Goal: Complete application form: Complete application form

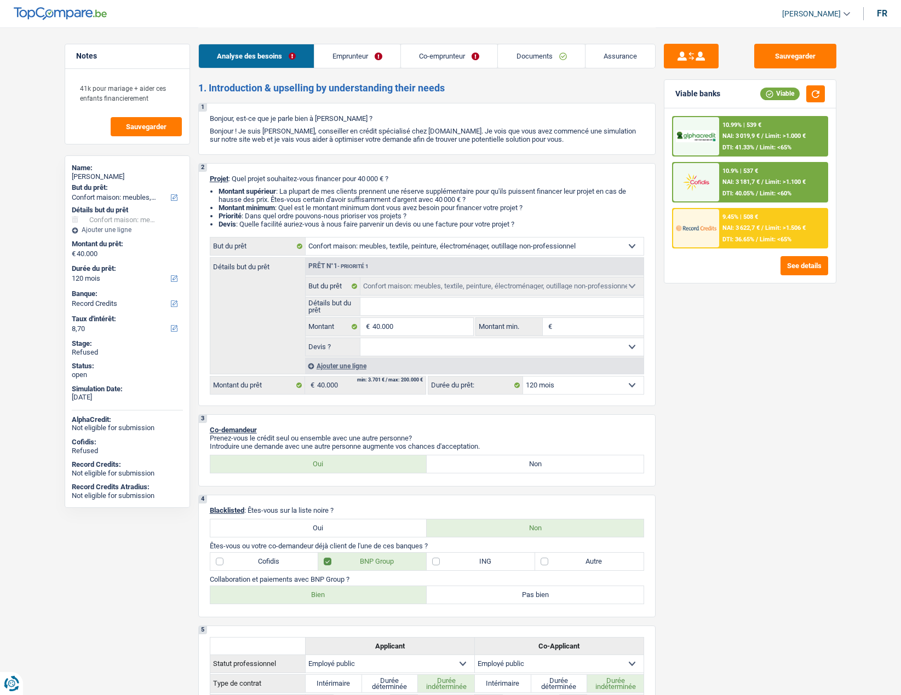
select select "household"
select select "120"
select select "record credits"
select select "household"
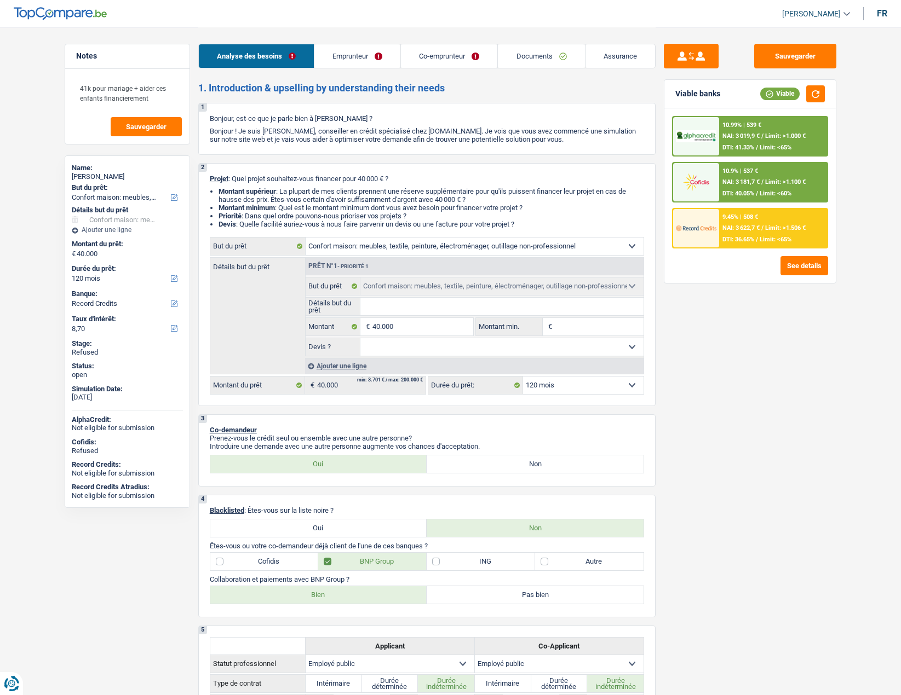
select select "household"
select select "120"
select select "publicEmployee"
select select "netSalary"
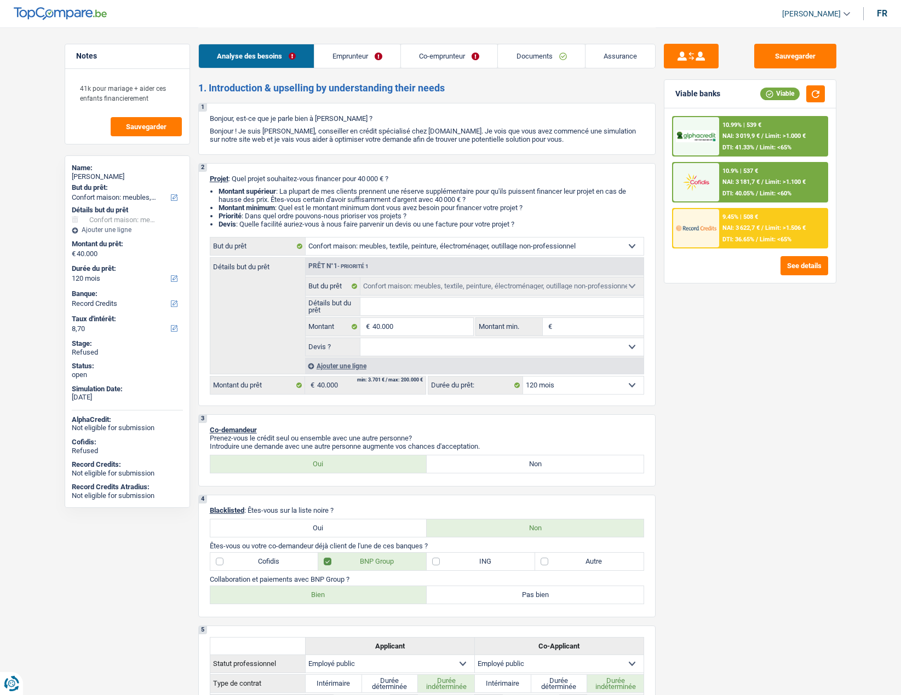
select select "mealVouchers"
select select "netSalary"
select select "mealVouchers"
select select "ownerWithMortgage"
select select "mortgage"
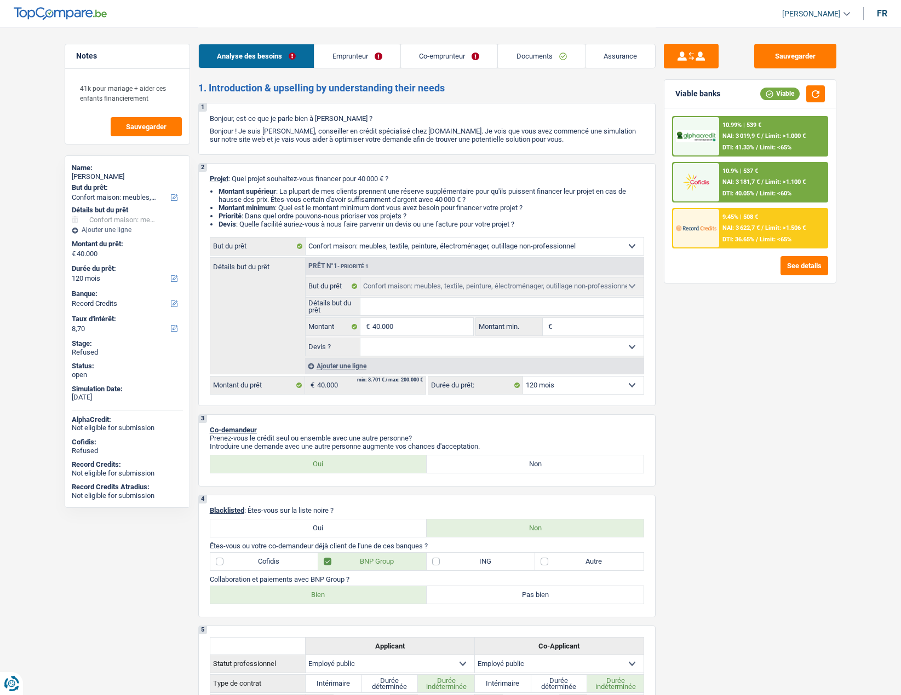
select select "180"
select select "carLoan"
select select "48"
select select "household"
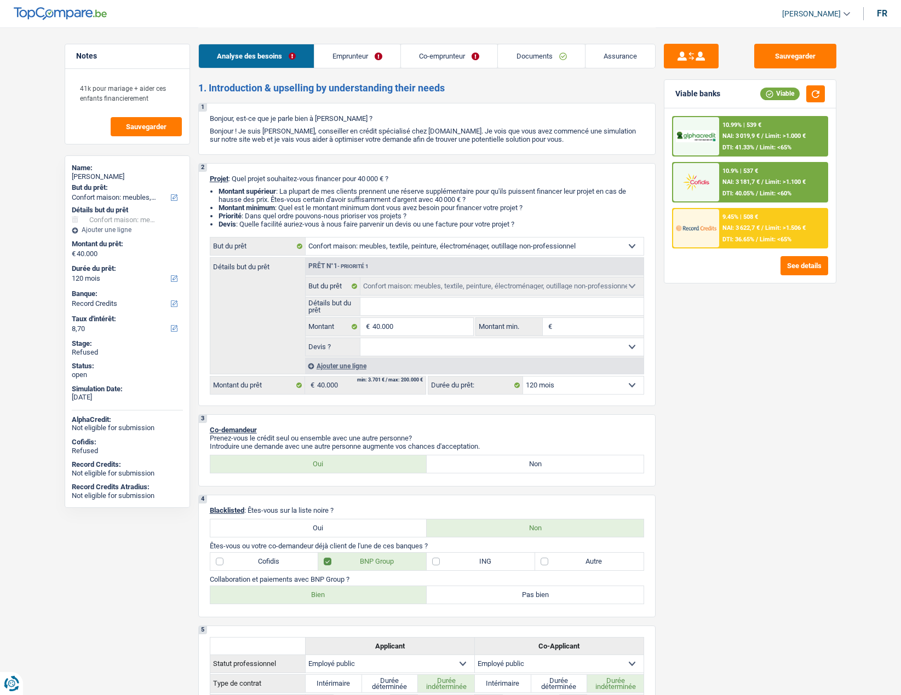
select select "120"
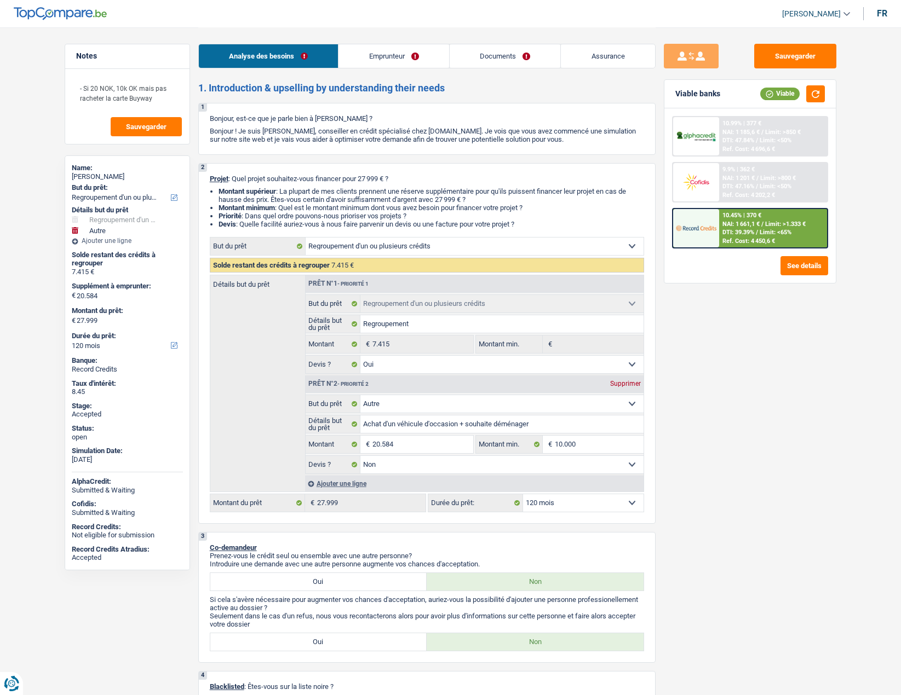
select select "refinancing"
select select "other"
select select "120"
select select "refinancing"
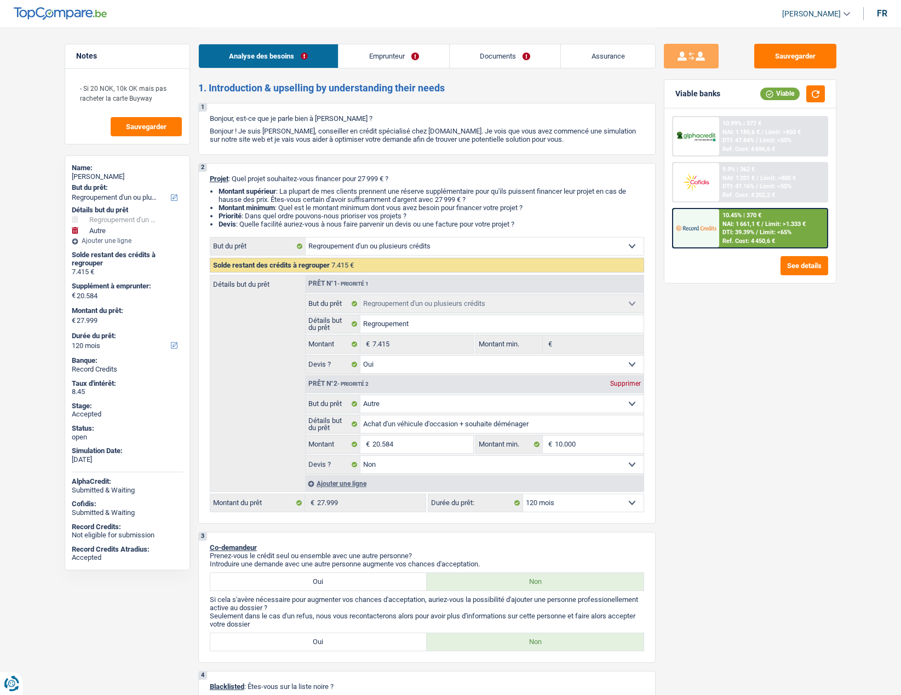
select select "refinancing"
select select "yes"
select select "other"
select select "false"
select select "120"
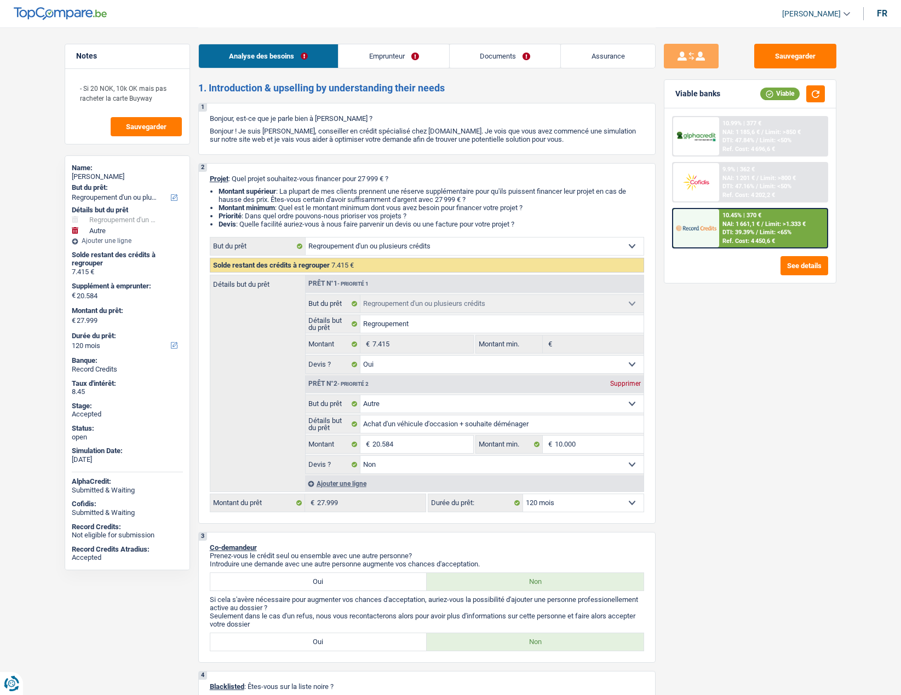
select select "worker"
select select "netSalary"
select select "familyAllowances"
select select "rents"
select select "personalLoan"
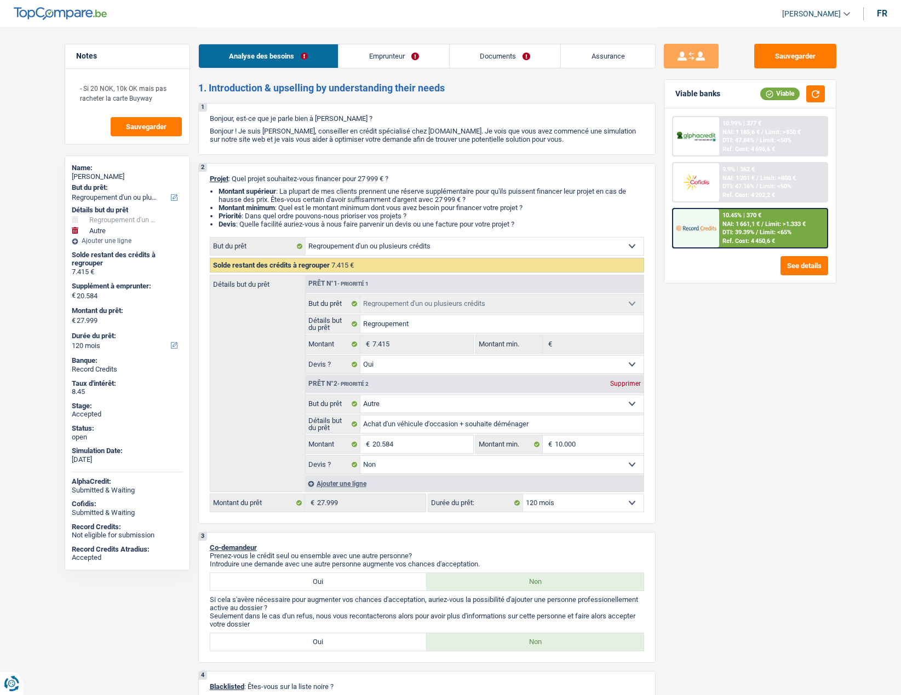
select select "homeFurnishingOrRelocation"
select select "60"
select select "cardOrCredit"
select select "refinancing"
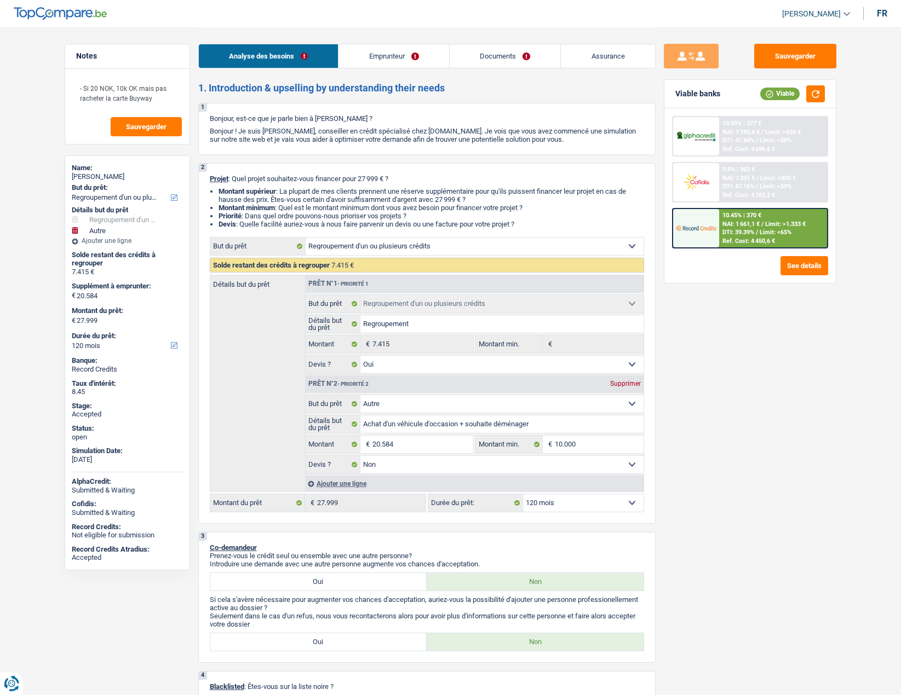
select select "yes"
select select "other"
select select "false"
select select "120"
drag, startPoint x: 89, startPoint y: 89, endPoint x: 153, endPoint y: 100, distance: 65.0
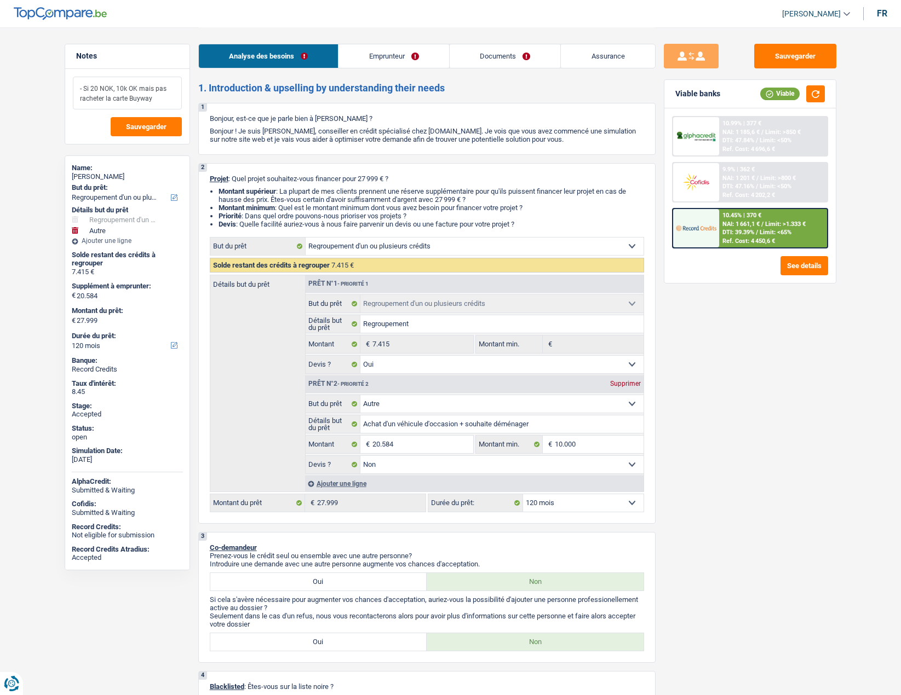
click at [153, 100] on textarea "- Si 20 NOK, 10k OK mais pas racheter la carte Buyway" at bounding box center [127, 93] width 109 height 33
click at [405, 60] on link "Emprunteur" at bounding box center [393, 56] width 111 height 24
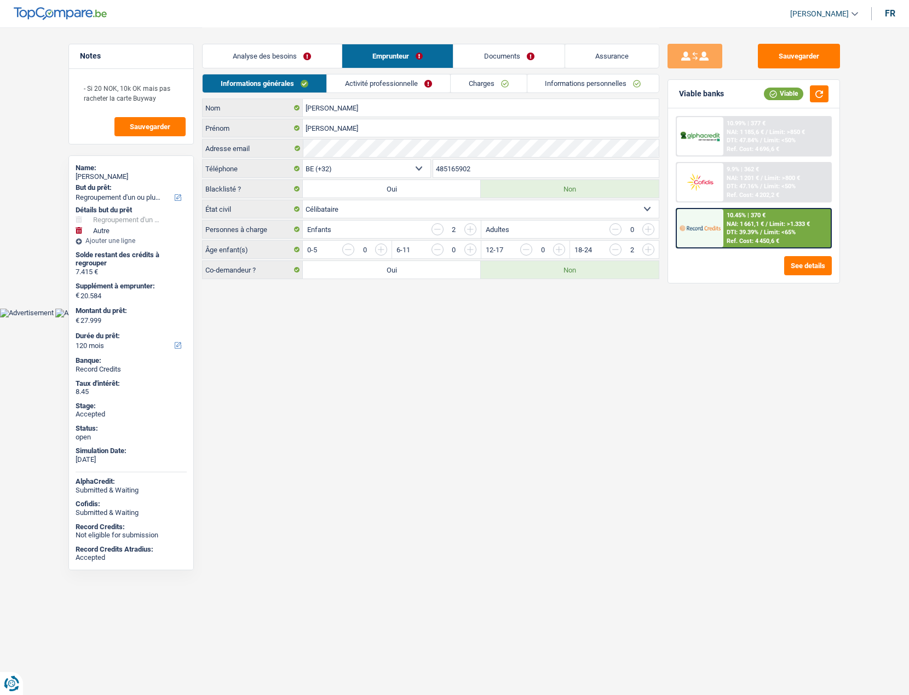
click at [819, 14] on span "[PERSON_NAME]" at bounding box center [819, 13] width 59 height 9
click at [797, 97] on button "SO" at bounding box center [799, 100] width 97 height 22
select select "32"
select select "rents"
select select "personalLoan"
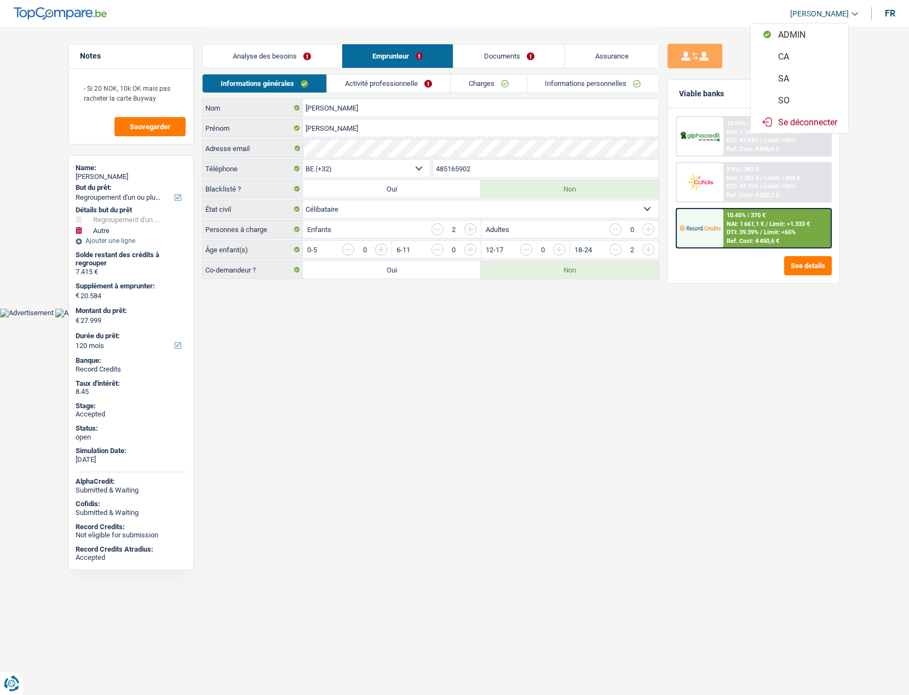
select select "homeFurnishingOrRelocation"
select select "60"
select select "cardOrCredit"
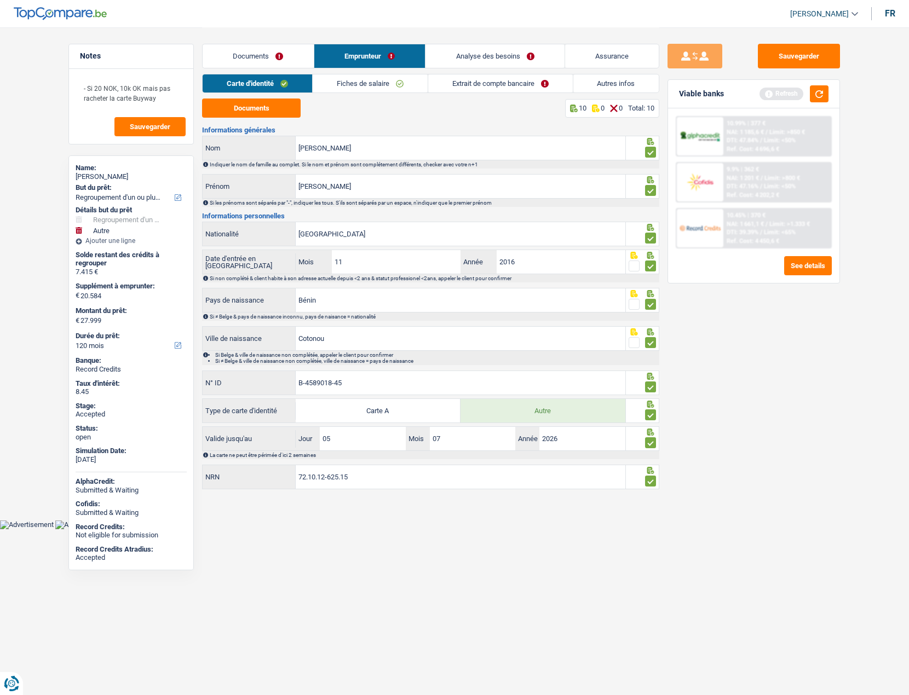
click at [605, 86] on link "Autres infos" at bounding box center [616, 83] width 86 height 18
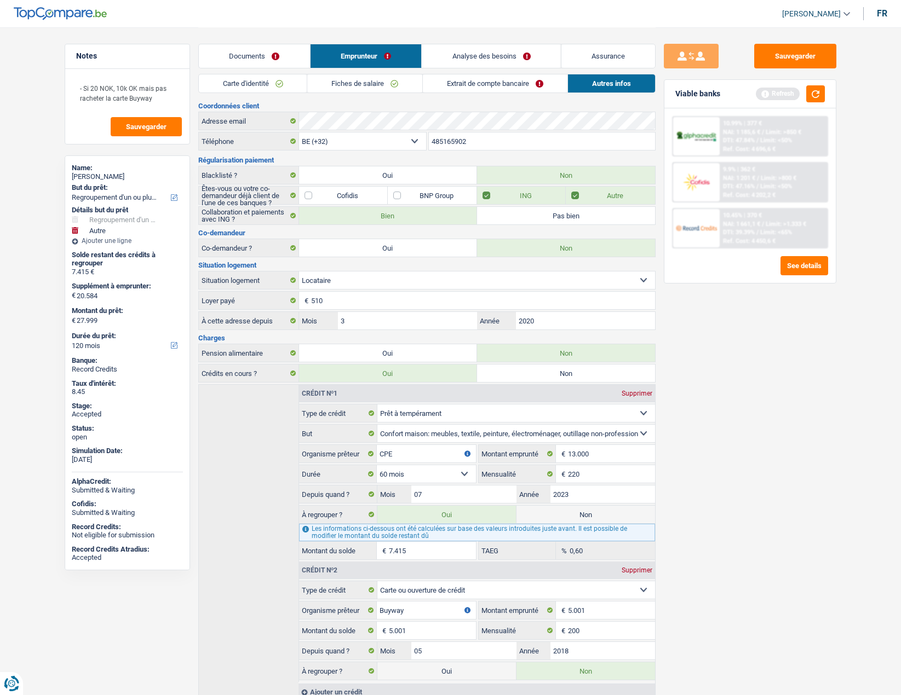
scroll to position [43, 0]
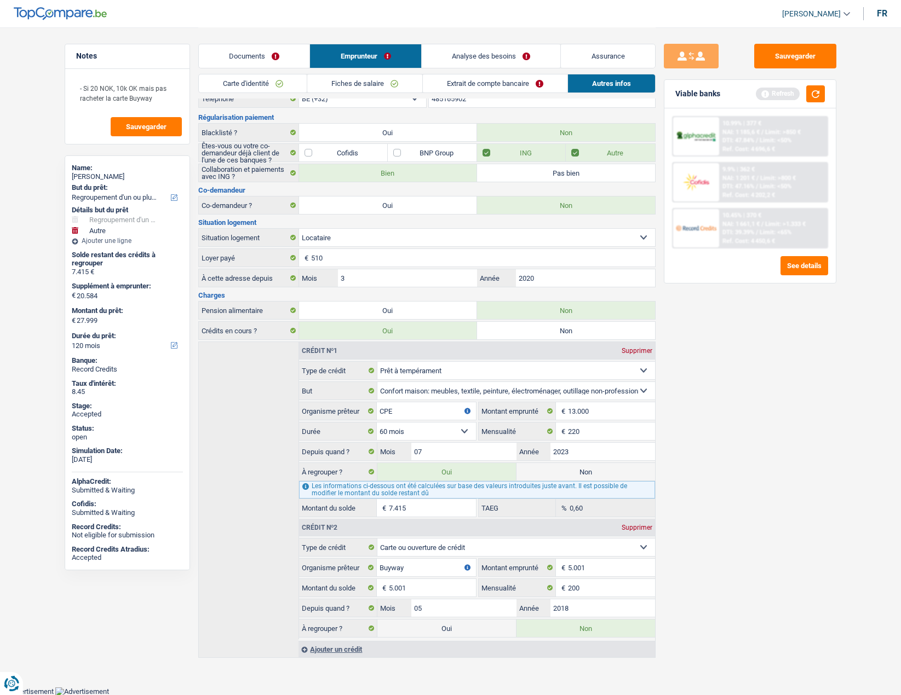
click at [459, 56] on link "Analyse des besoins" at bounding box center [491, 56] width 139 height 24
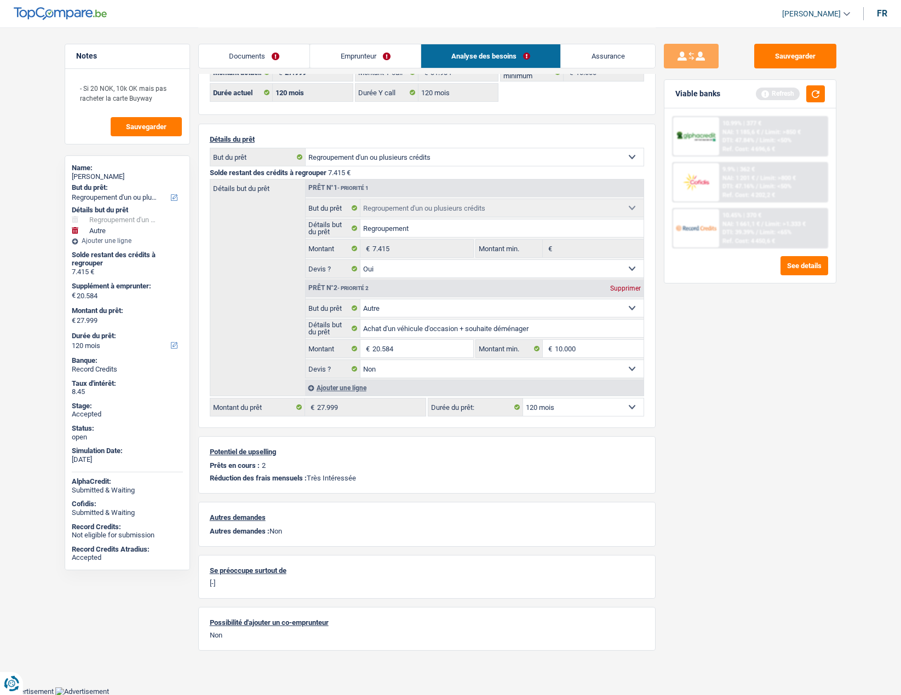
click at [364, 61] on link "Emprunteur" at bounding box center [365, 56] width 111 height 24
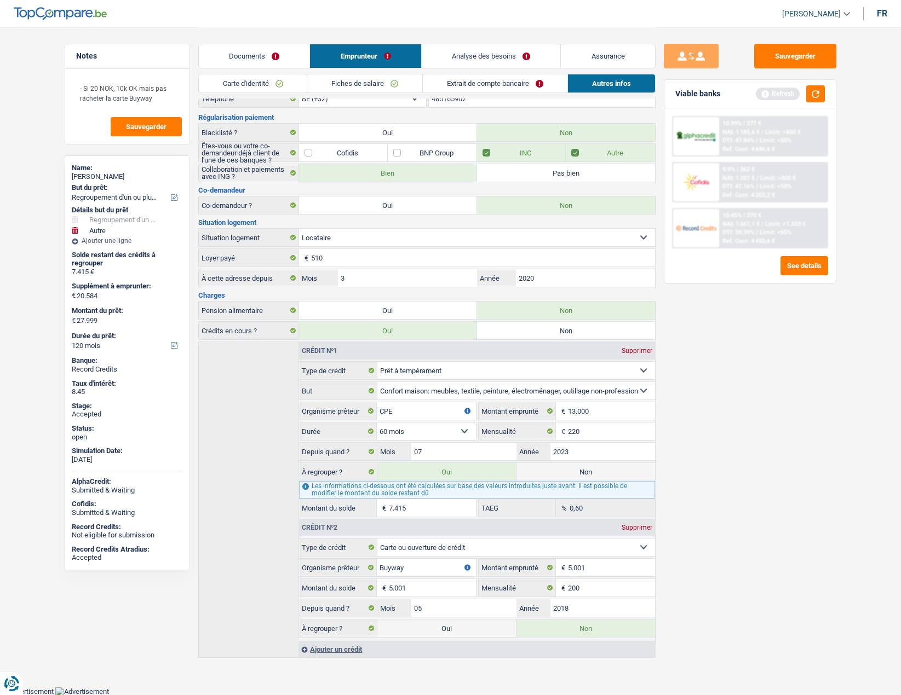
click at [467, 48] on link "Analyse des besoins" at bounding box center [491, 56] width 139 height 24
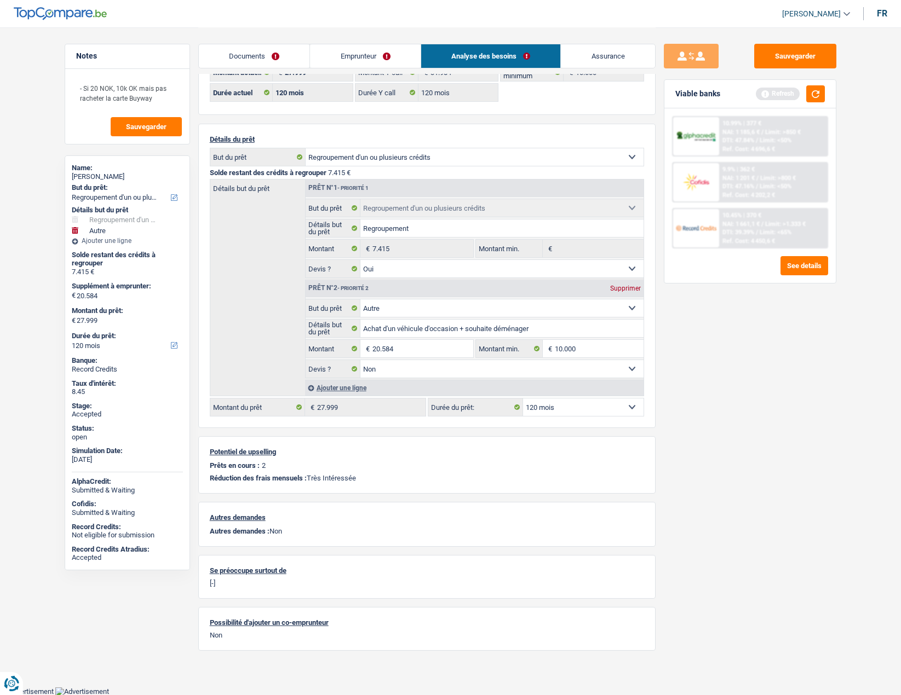
scroll to position [0, 0]
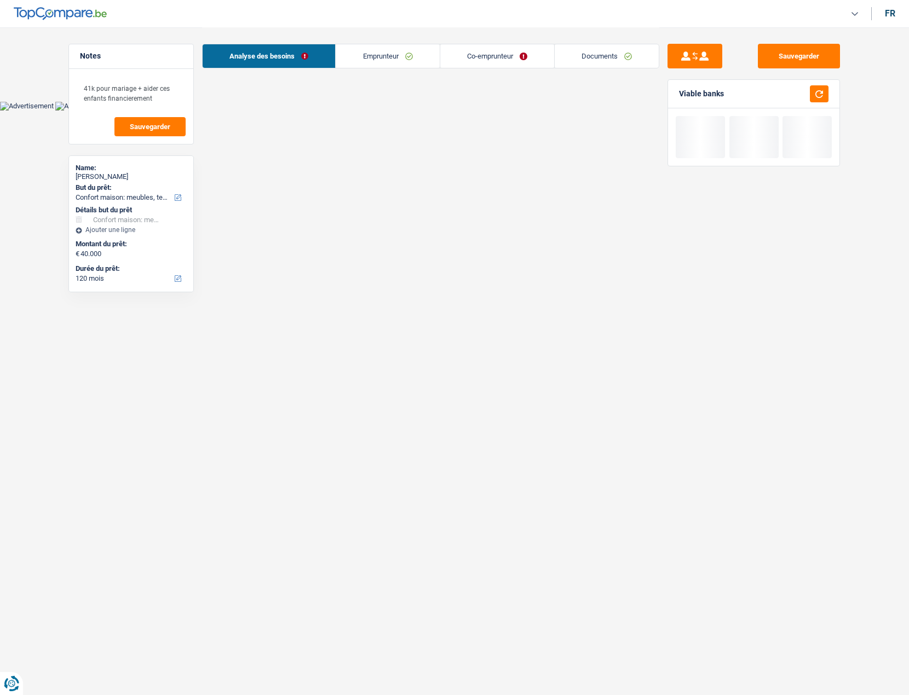
select select "household"
select select "120"
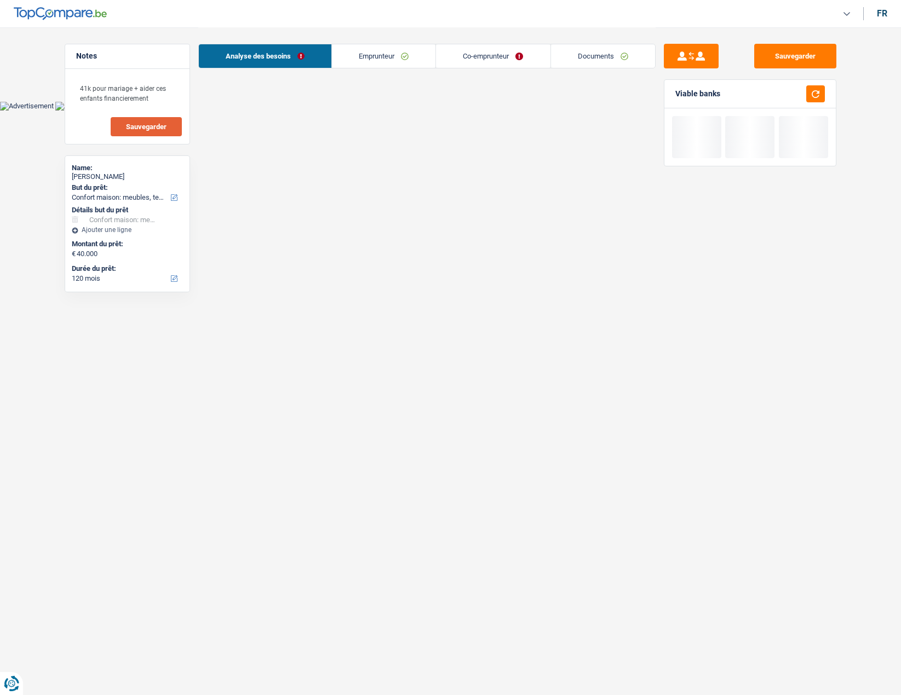
select select "record credits"
select select "household"
select select "120"
select select "publicEmployee"
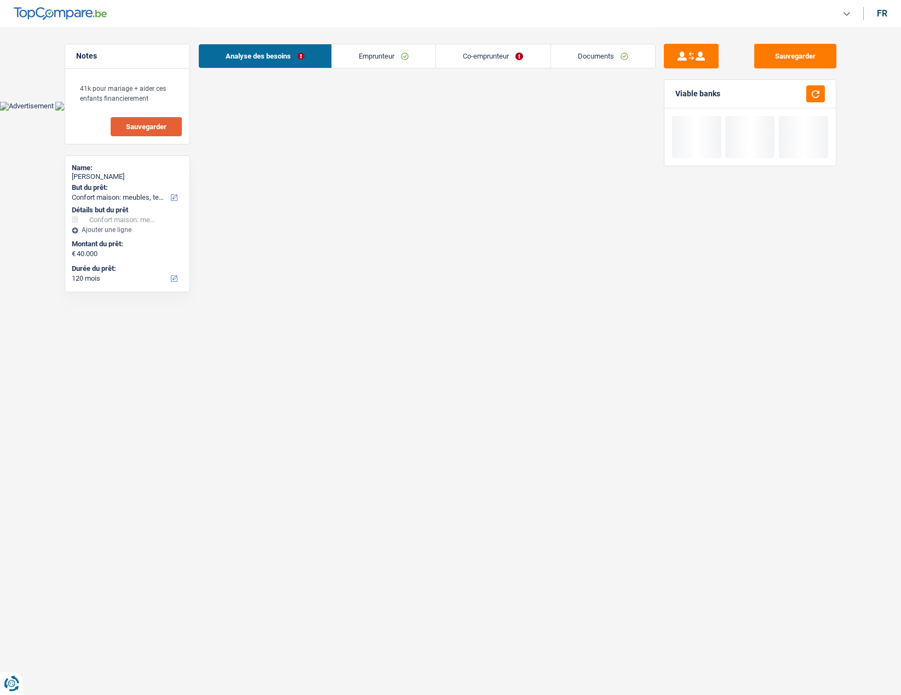
select select "publicEmployee"
select select "netSalary"
select select "mealVouchers"
select select "netSalary"
select select "mealVouchers"
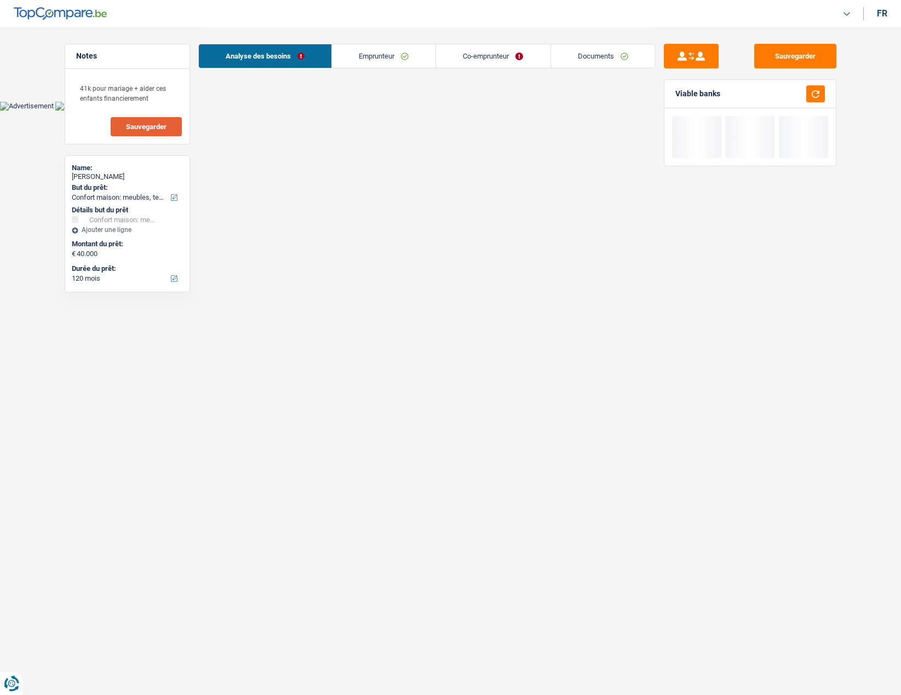
select select "ownerWithMortgage"
select select "mortgage"
select select "180"
select select "carLoan"
select select "48"
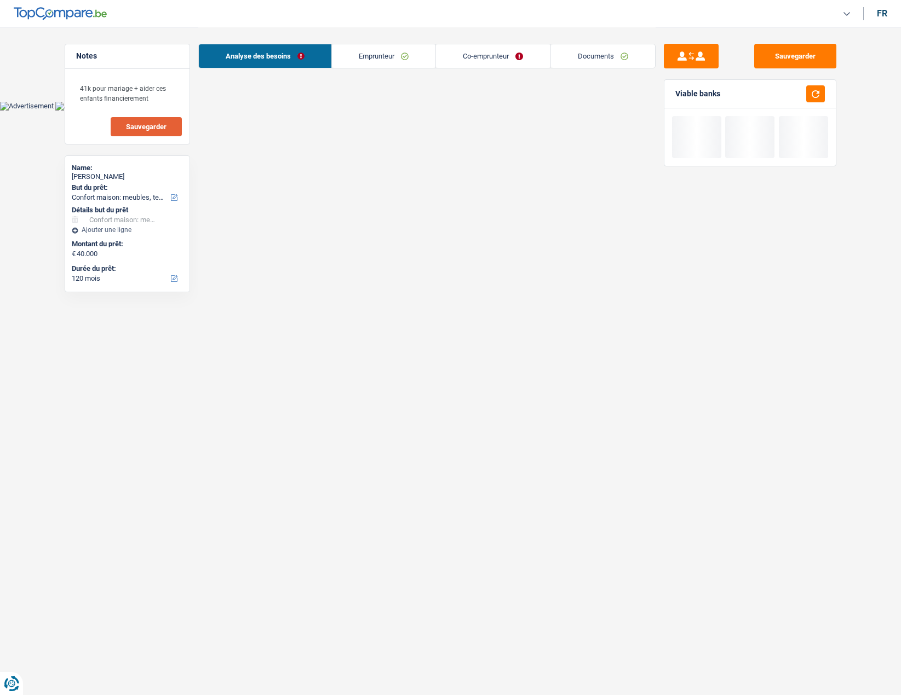
select select "household"
select select "120"
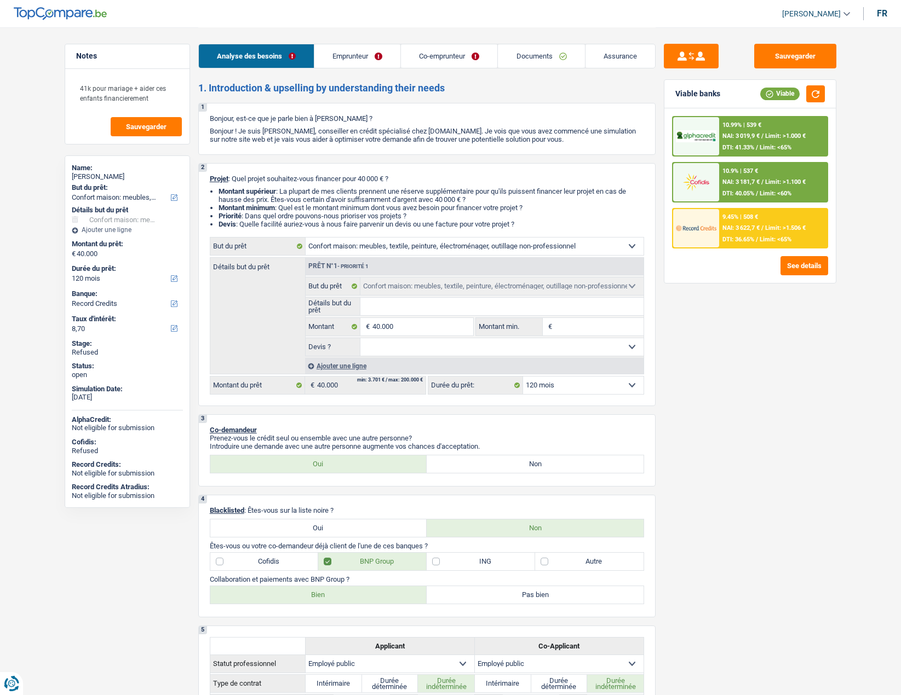
click at [102, 176] on div "[PERSON_NAME]" at bounding box center [127, 176] width 111 height 9
copy div "Pottiaux"
click at [800, 8] on link "[PERSON_NAME]" at bounding box center [811, 14] width 77 height 18
click at [780, 102] on button "SO" at bounding box center [790, 100] width 97 height 22
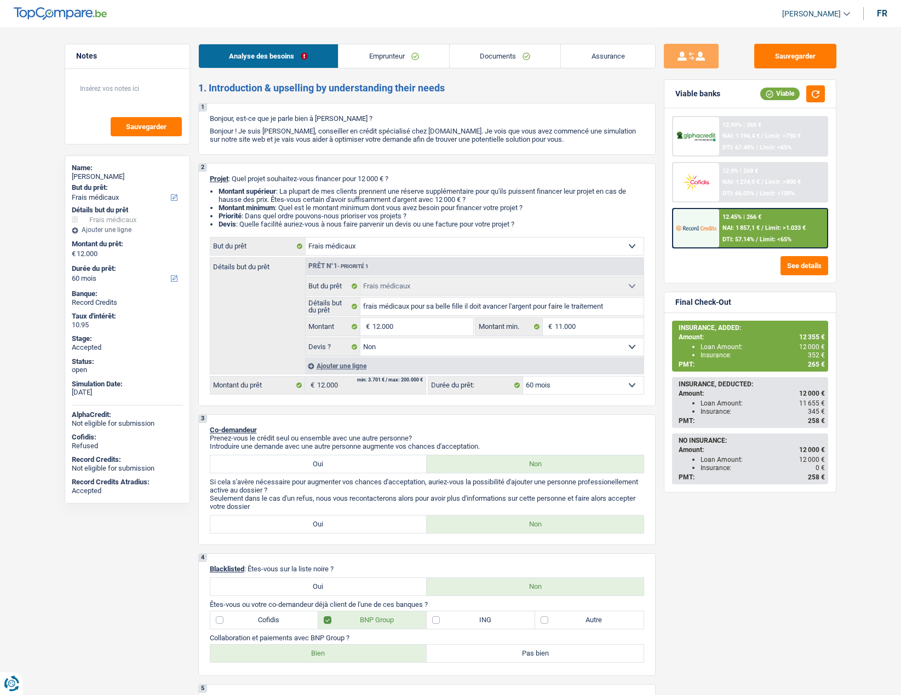
select select "medical"
select select "60"
select select "medical"
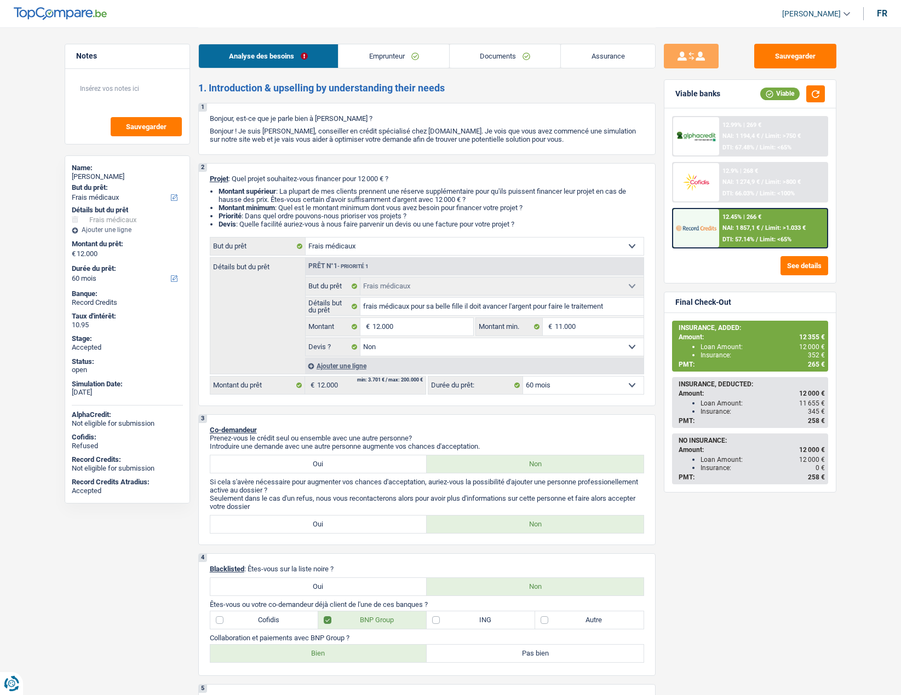
select select "false"
select select "60"
select select "privateEmployee"
select select "netSalary"
select select "mealVouchers"
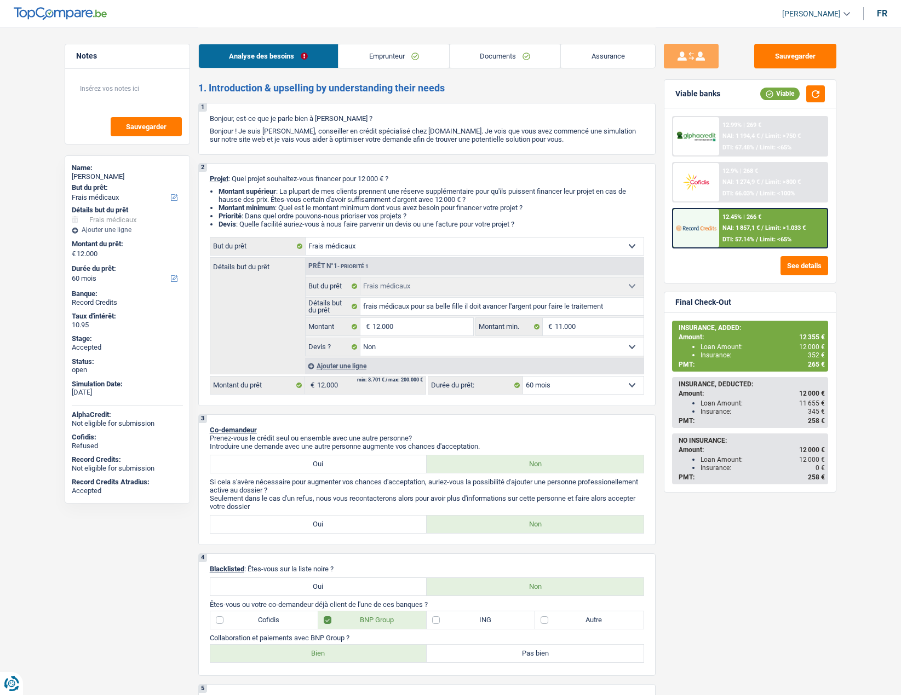
select select "ownerWithMortgage"
select select "mortgage"
select select "300"
select select "personalLoan"
select select "smallWorks"
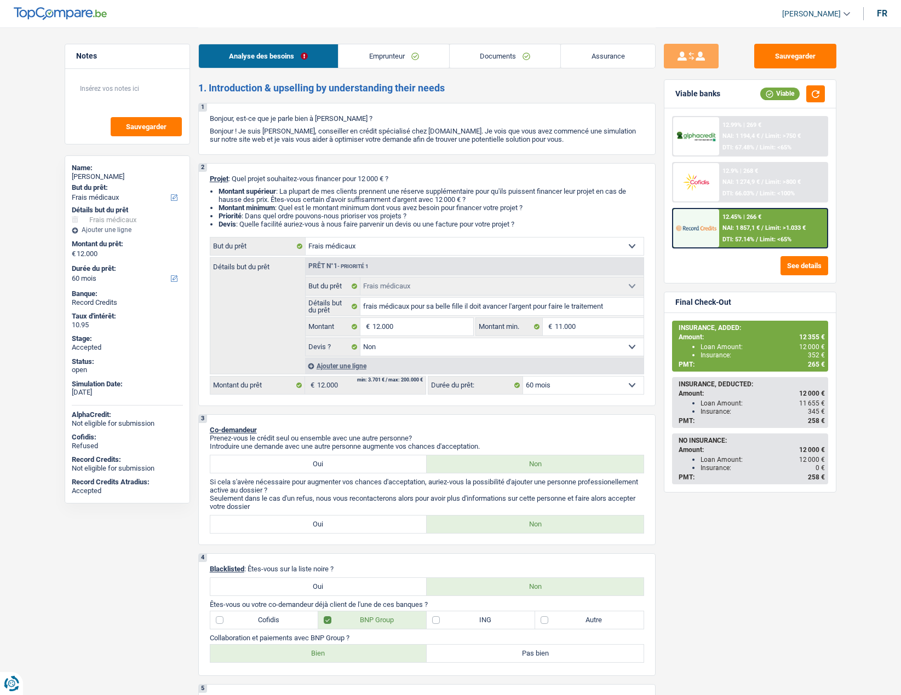
select select "60"
select select "medical"
select select "false"
select select "60"
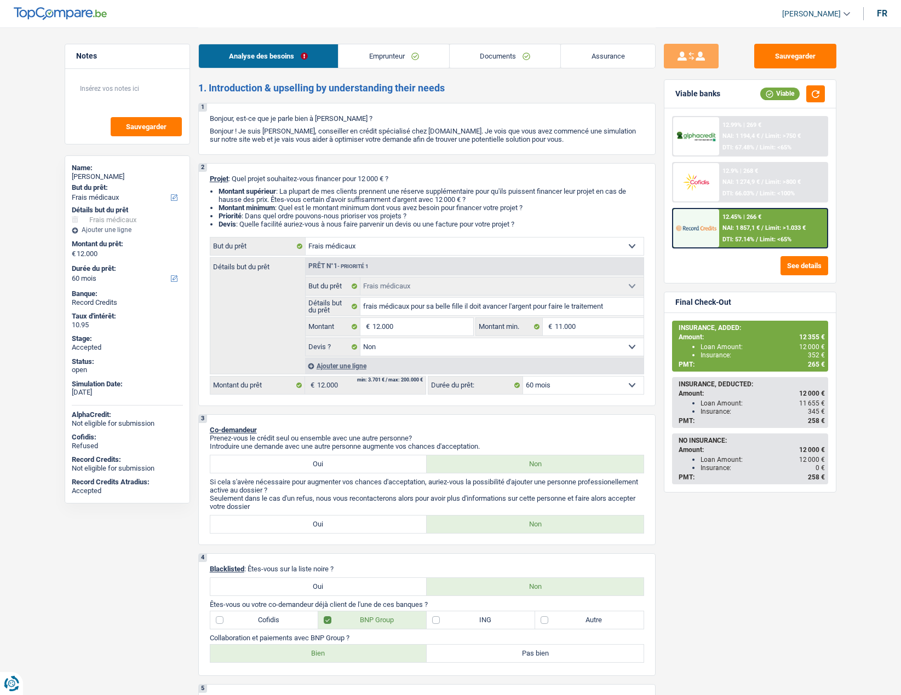
click at [490, 49] on link "Documents" at bounding box center [504, 56] width 111 height 24
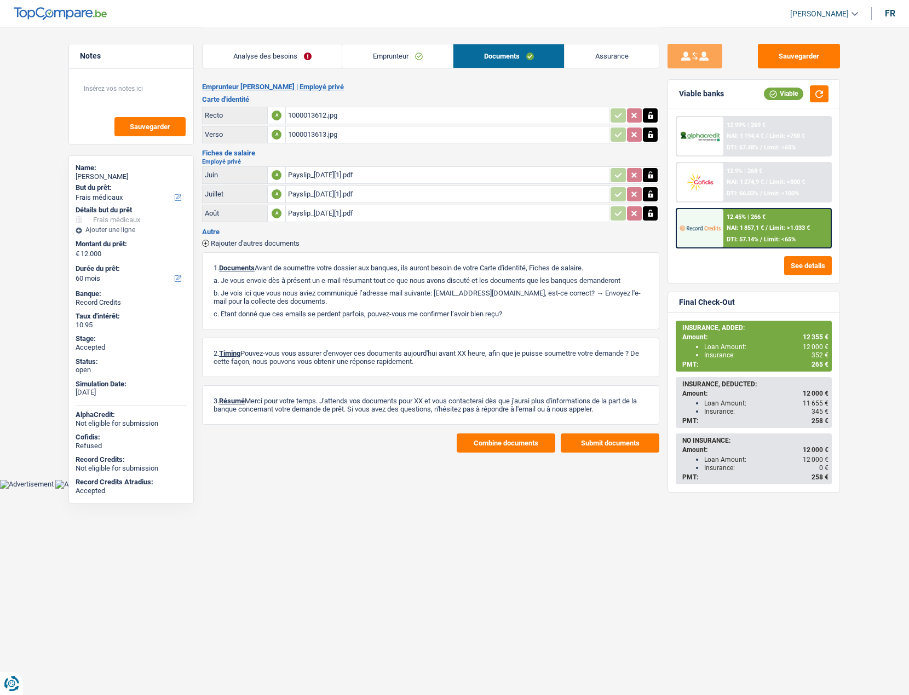
click at [607, 64] on link "Assurance" at bounding box center [611, 56] width 94 height 24
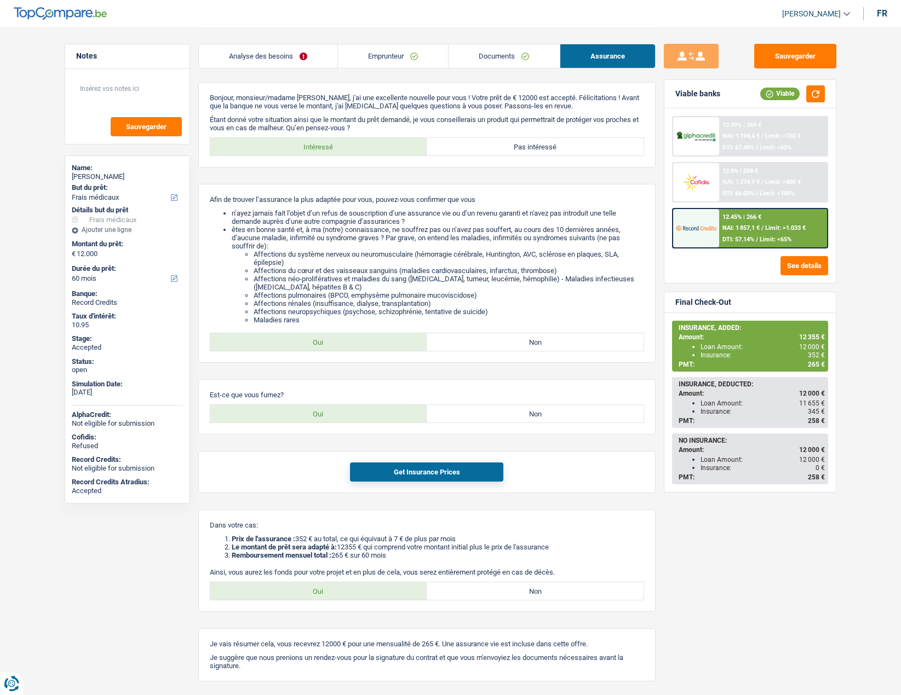
click at [414, 62] on link "Emprunteur" at bounding box center [393, 56] width 110 height 24
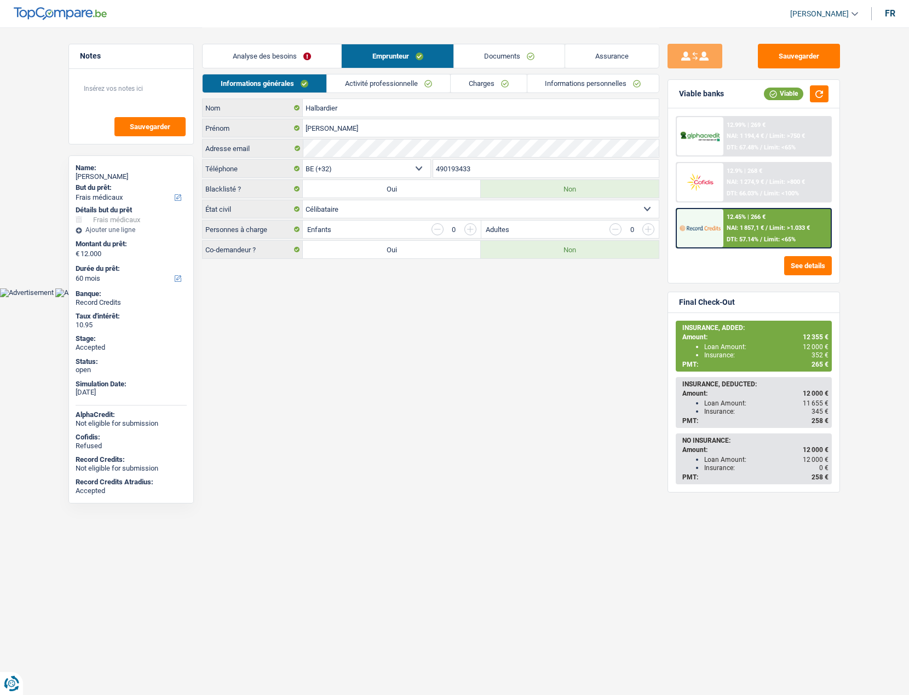
click at [823, 18] on span "[PERSON_NAME]" at bounding box center [819, 13] width 59 height 9
click at [786, 99] on button "SO" at bounding box center [799, 100] width 97 height 22
select select "60"
select select "medical"
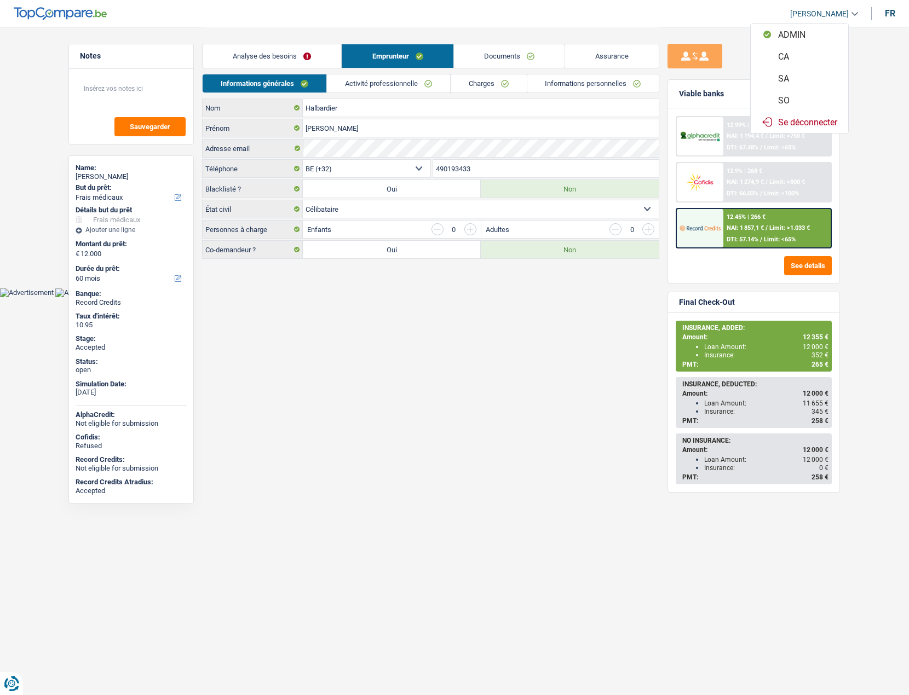
select select "medical"
select select "false"
select select "60"
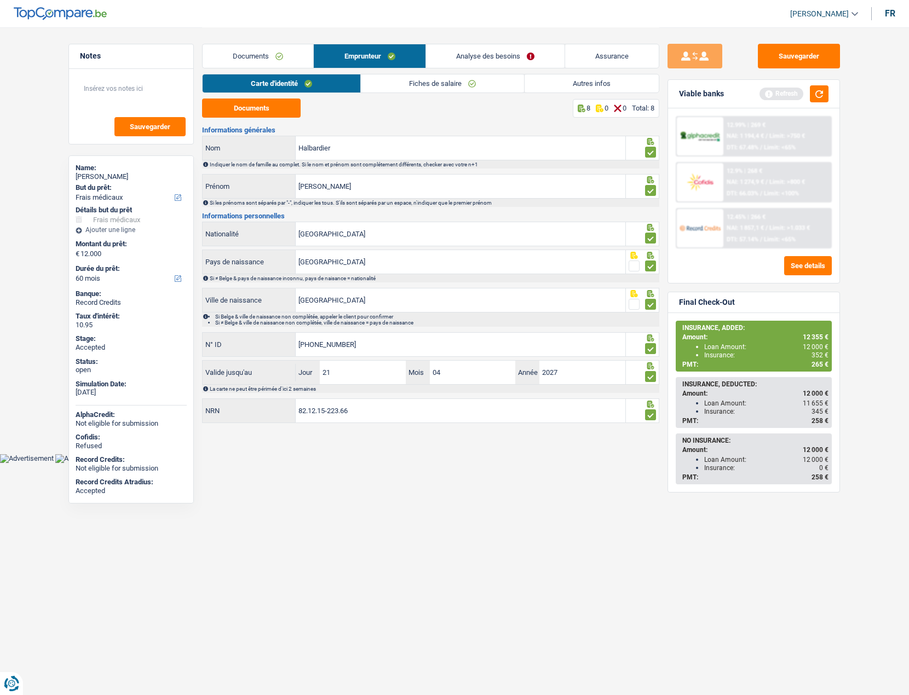
click at [483, 60] on link "Analyse des besoins" at bounding box center [495, 56] width 139 height 24
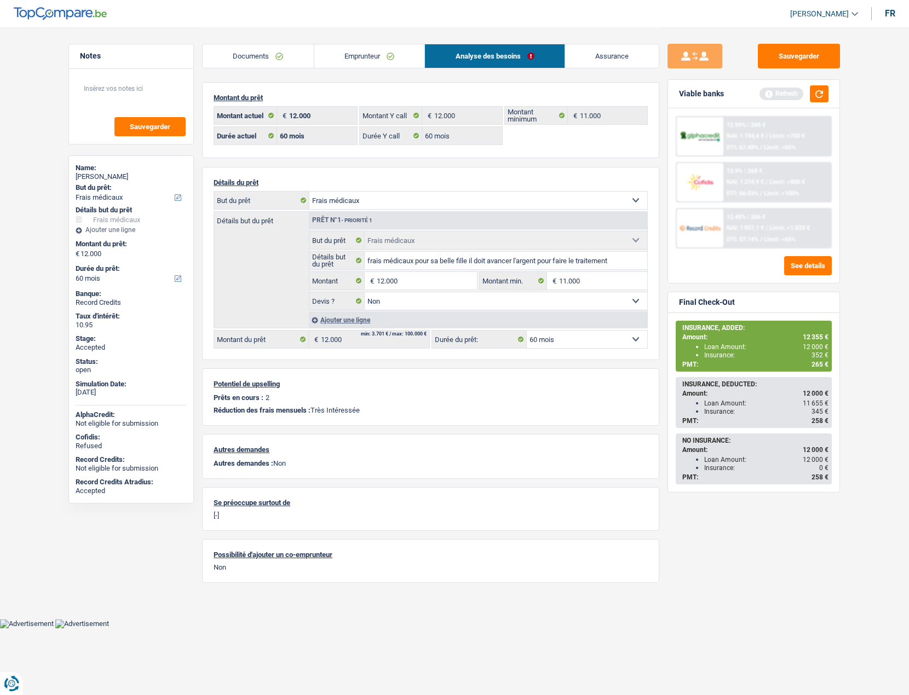
click at [587, 64] on link "Assurance" at bounding box center [612, 56] width 94 height 24
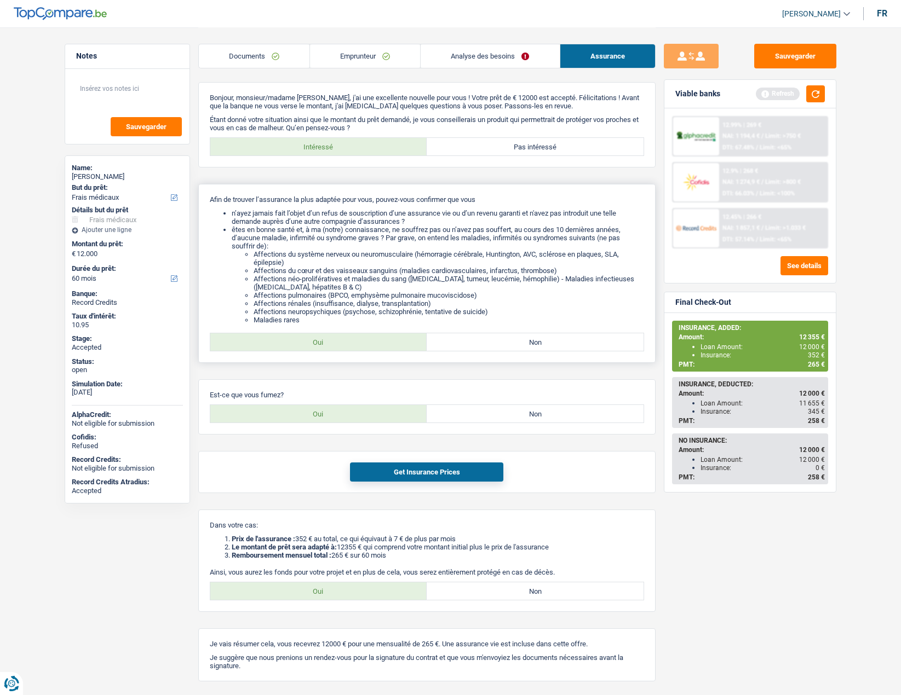
click at [383, 297] on li "Affections pulmonaires (BPCO, emphysème pulmonaire mucoviscidose)" at bounding box center [448, 295] width 390 height 8
click at [532, 413] on label "Non" at bounding box center [534, 414] width 217 height 18
click at [532, 413] on input "Non" at bounding box center [534, 414] width 217 height 18
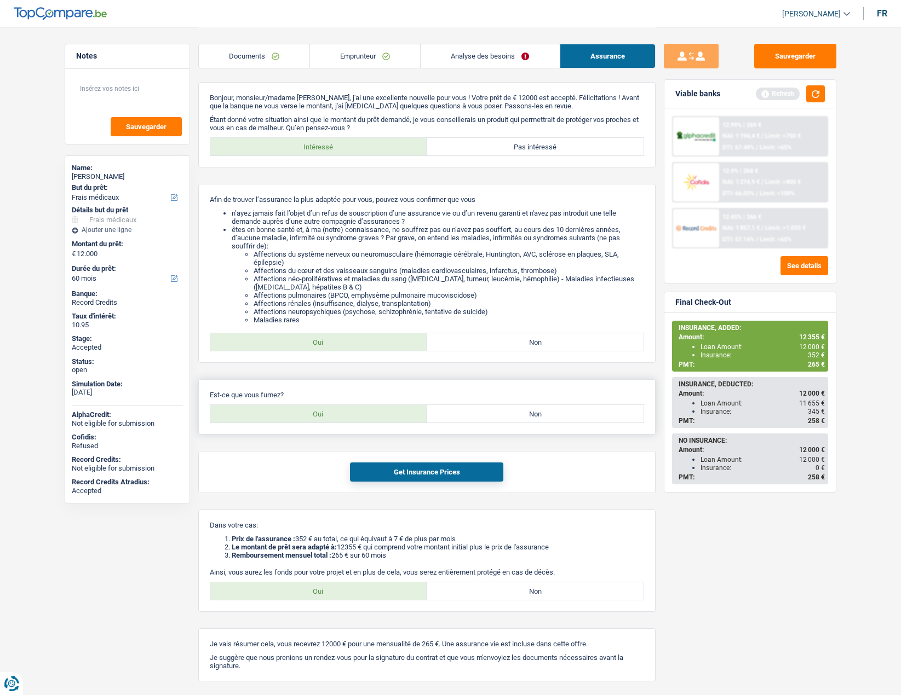
radio input "true"
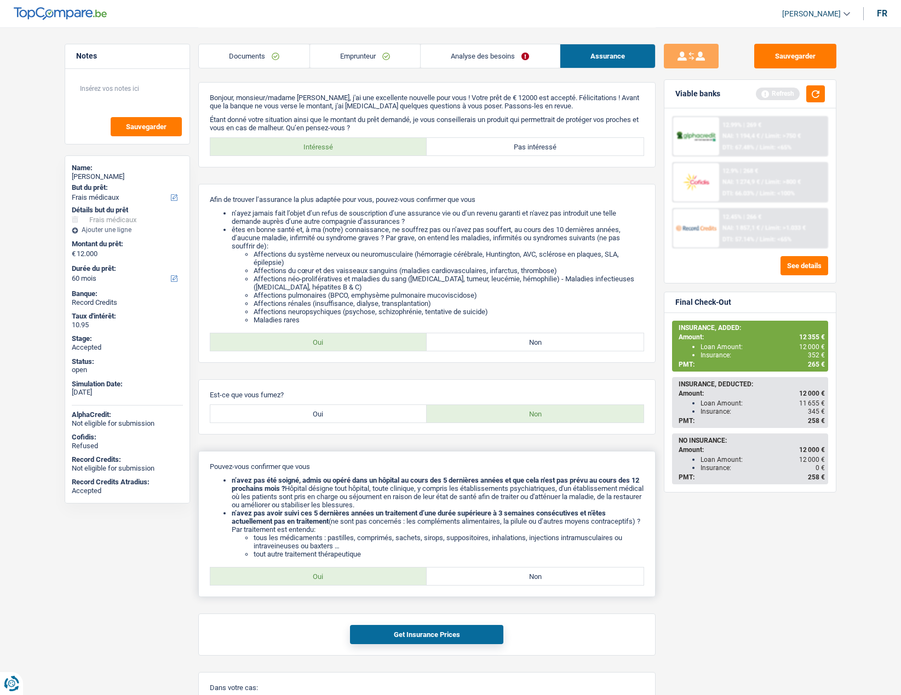
click at [291, 561] on div "Pouvez-vous confirmer que vous n’avez pas été soigné, admis ou opéré dans un hô…" at bounding box center [426, 524] width 457 height 146
click at [293, 581] on label "Oui" at bounding box center [318, 577] width 217 height 18
click at [293, 581] on input "Oui" at bounding box center [318, 577] width 217 height 18
radio input "true"
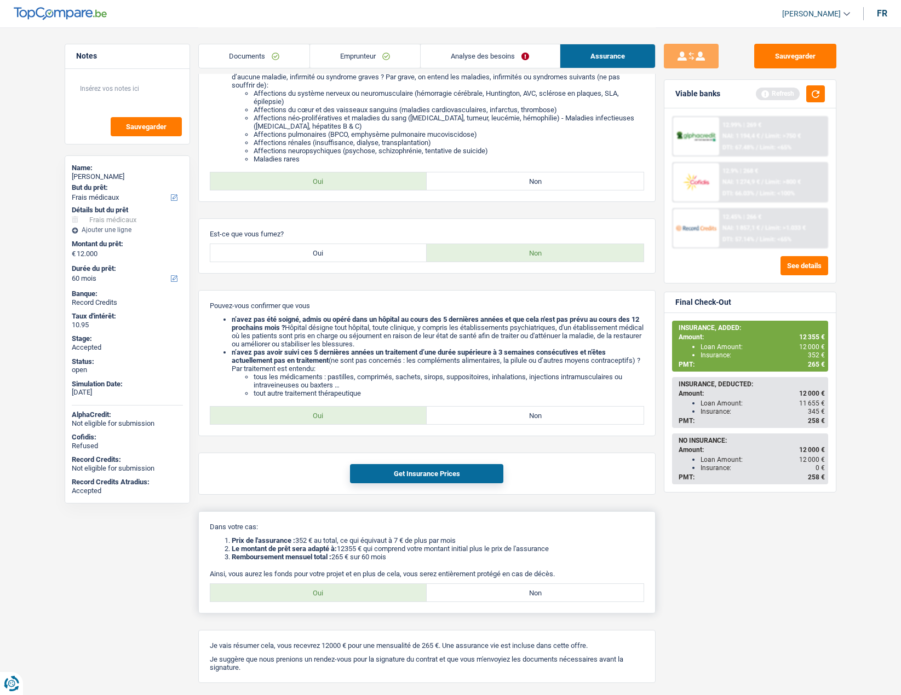
scroll to position [164, 0]
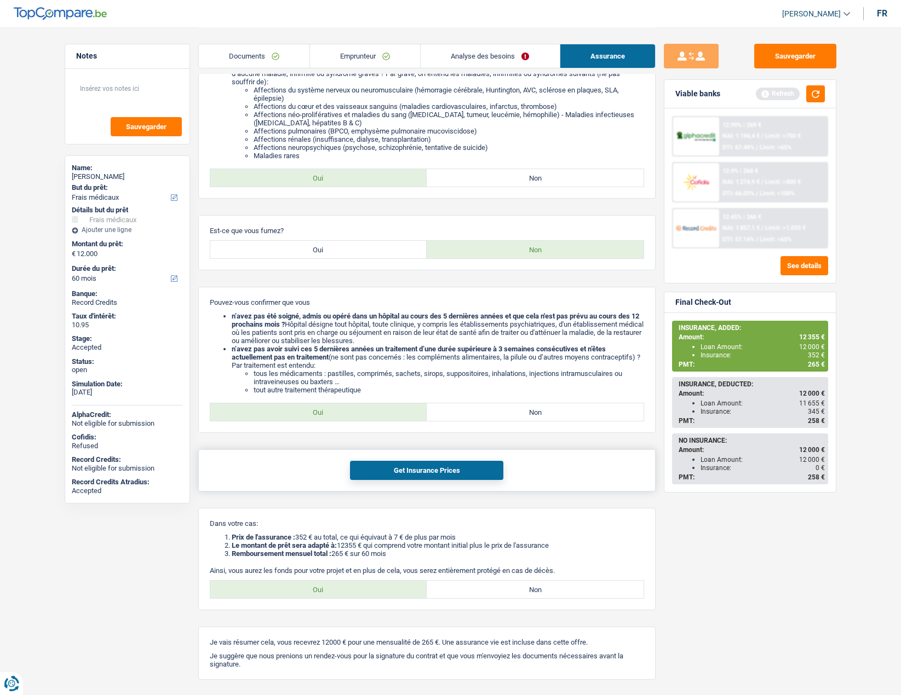
click at [382, 468] on button "Get Insurance Prices" at bounding box center [426, 470] width 153 height 19
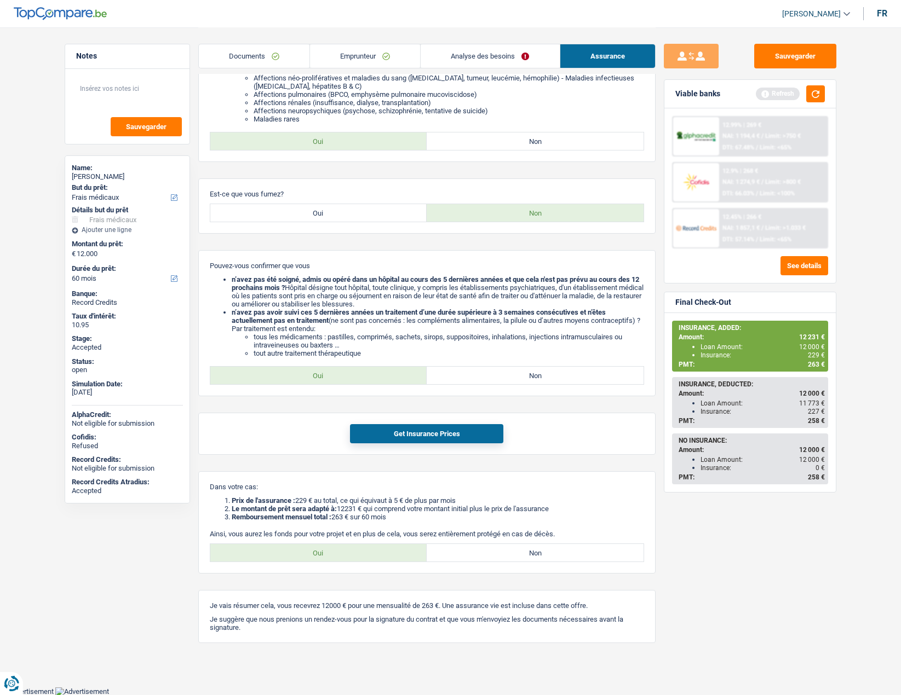
click at [349, 59] on link "Emprunteur" at bounding box center [365, 56] width 110 height 24
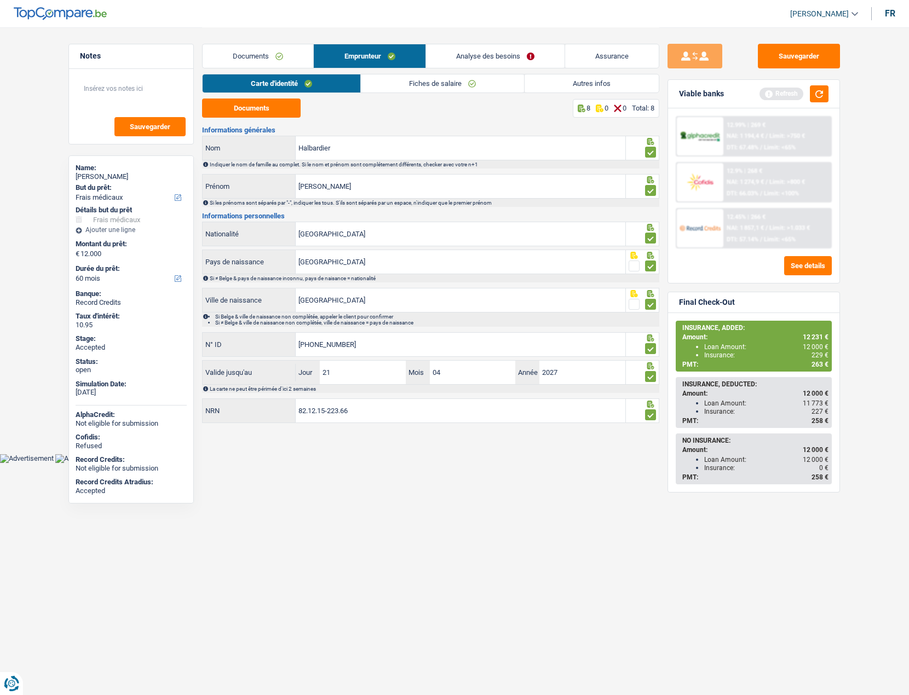
click at [391, 79] on link "Fiches de salaire" at bounding box center [442, 83] width 163 height 18
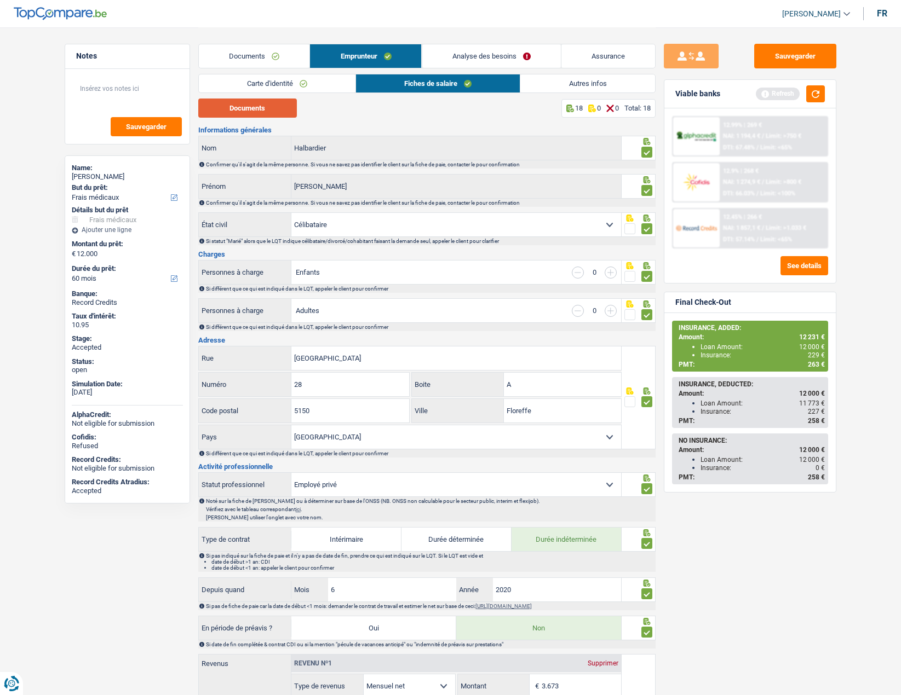
click at [276, 104] on button "Documents" at bounding box center [247, 108] width 99 height 19
click at [111, 177] on div "Jean-Francois Halbardier" at bounding box center [127, 176] width 111 height 9
copy div "Jean-Francois Halbardier"
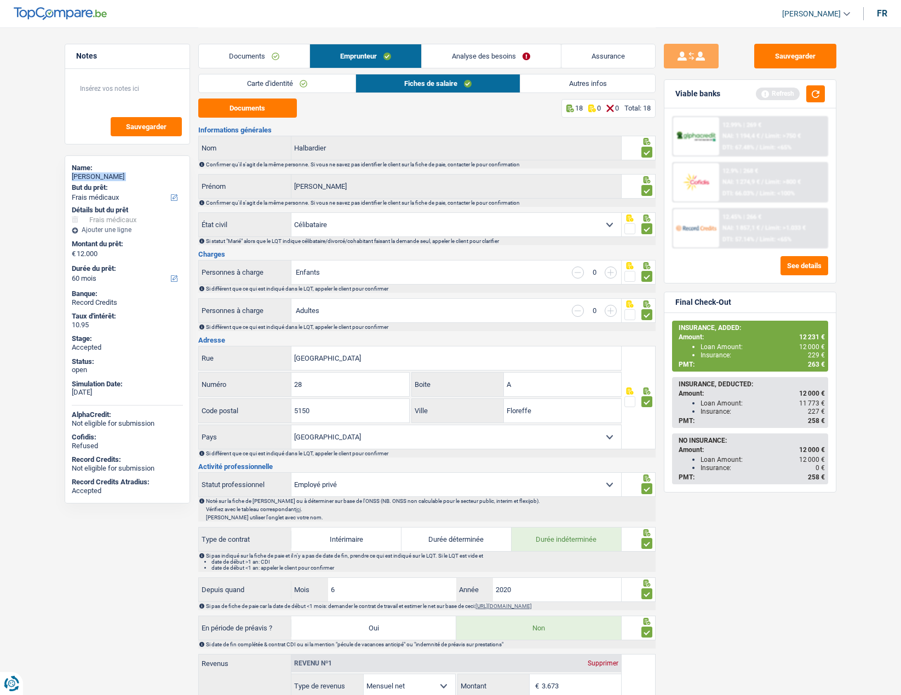
click at [556, 79] on link "Autres infos" at bounding box center [587, 83] width 134 height 18
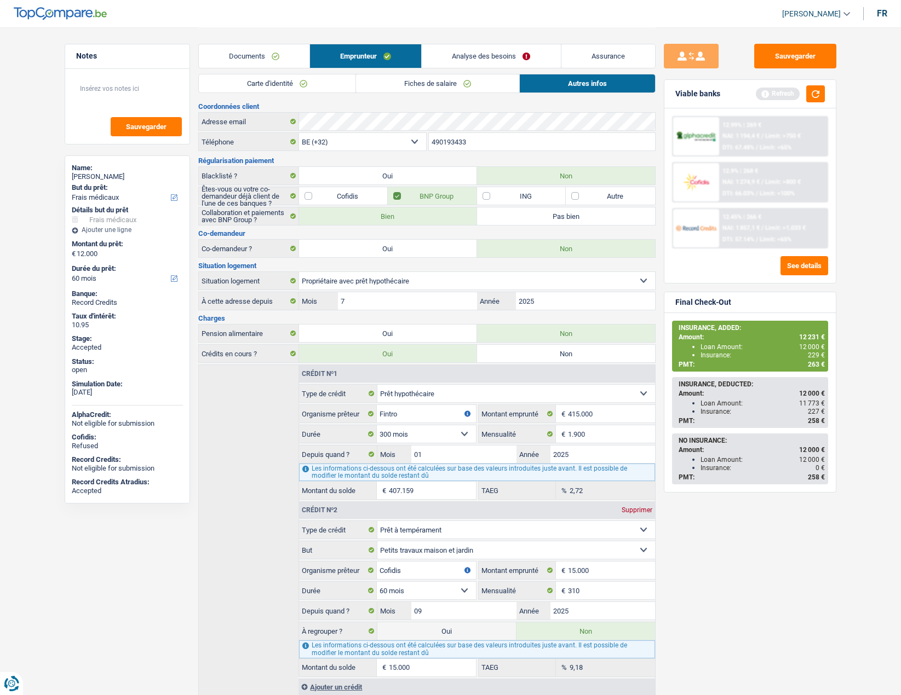
click at [447, 144] on input "490193433" at bounding box center [542, 142] width 226 height 18
click at [597, 53] on link "Assurance" at bounding box center [608, 56] width 94 height 24
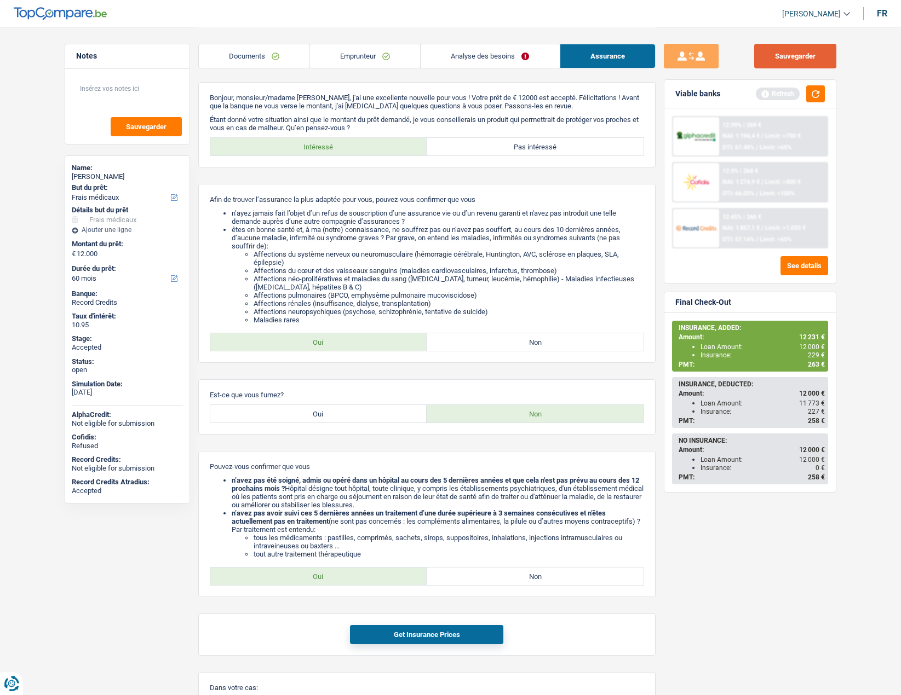
click at [800, 62] on button "Sauvegarder" at bounding box center [795, 56] width 82 height 25
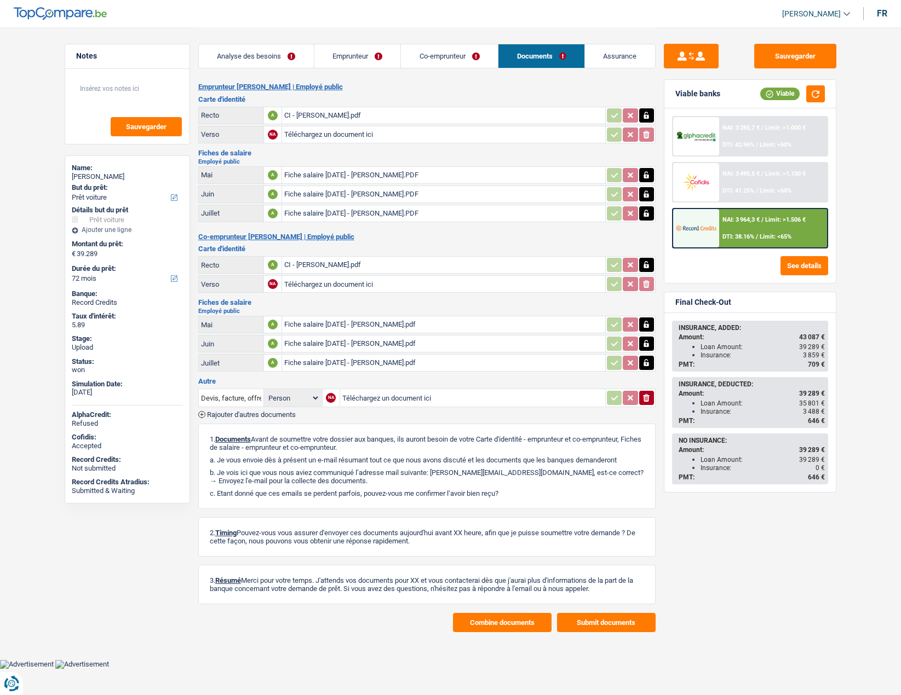
select select "car"
select select "72"
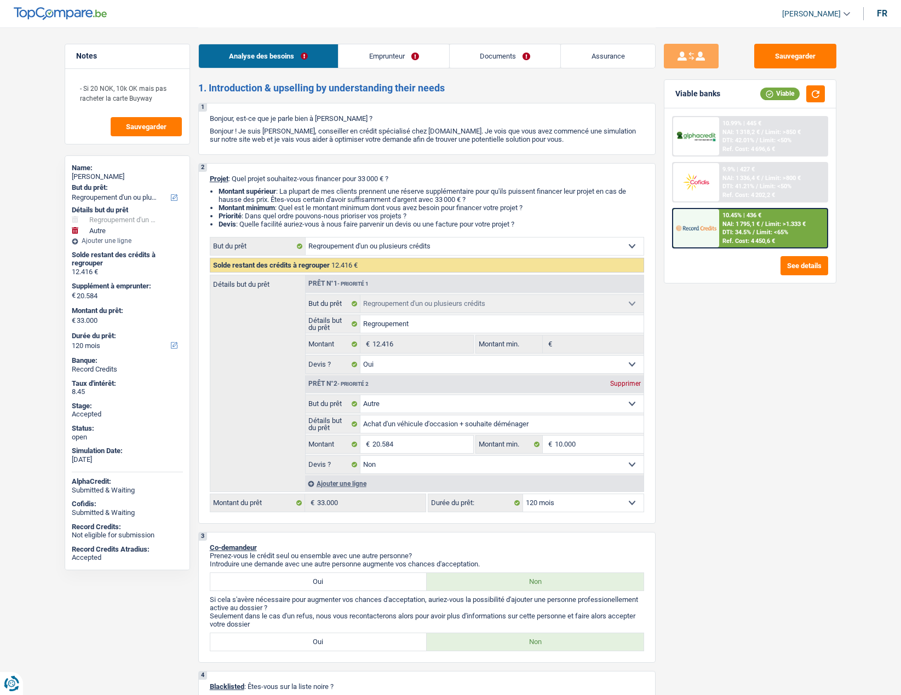
select select "refinancing"
select select "other"
select select "120"
select select "refinancing"
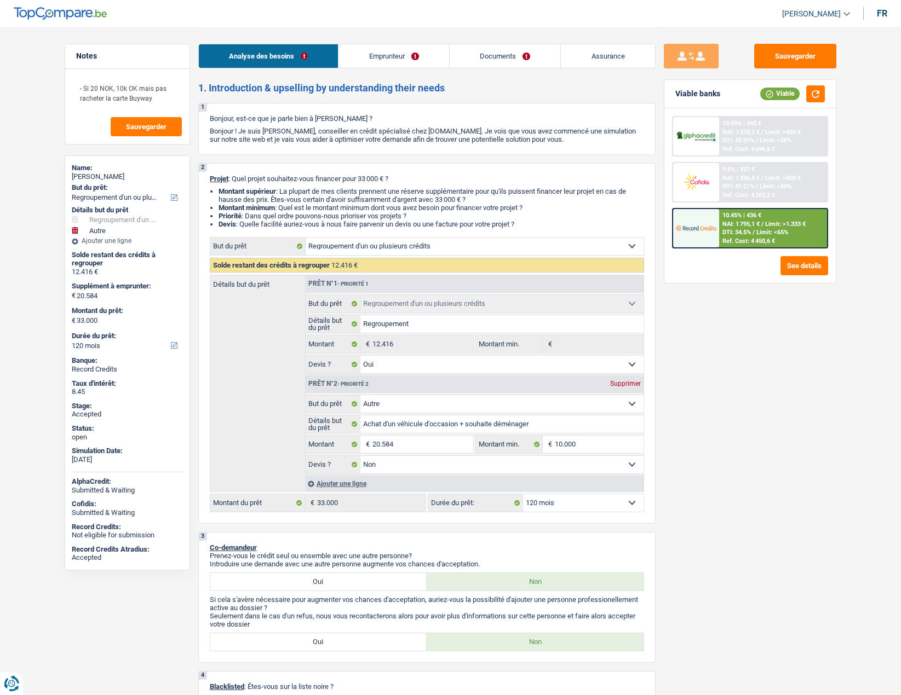
select select "refinancing"
select select "yes"
select select "other"
select select "false"
select select "120"
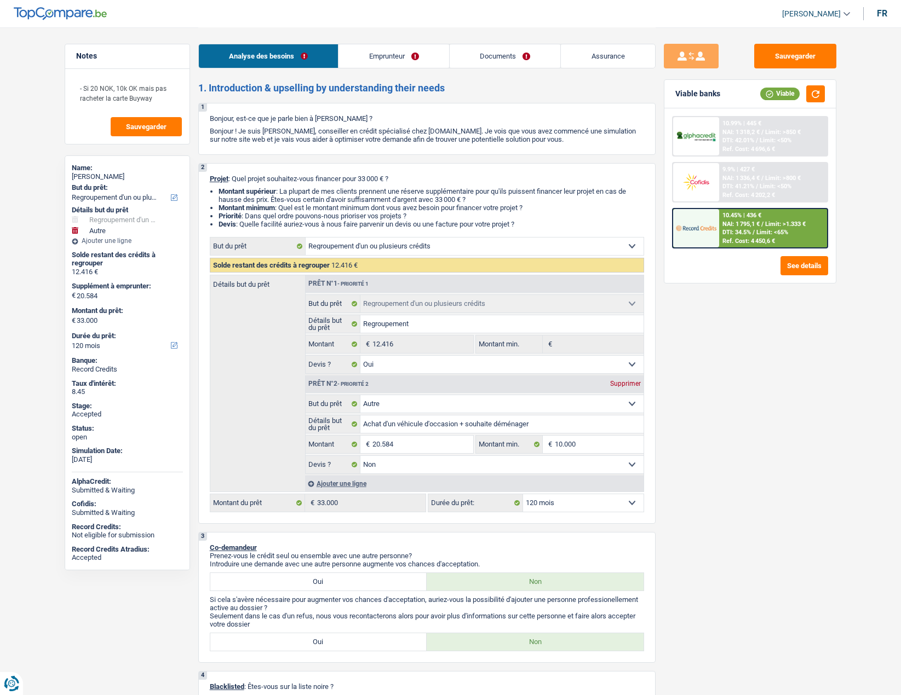
select select "worker"
select select "netSalary"
select select "familyAllowances"
select select "rents"
select select "personalLoan"
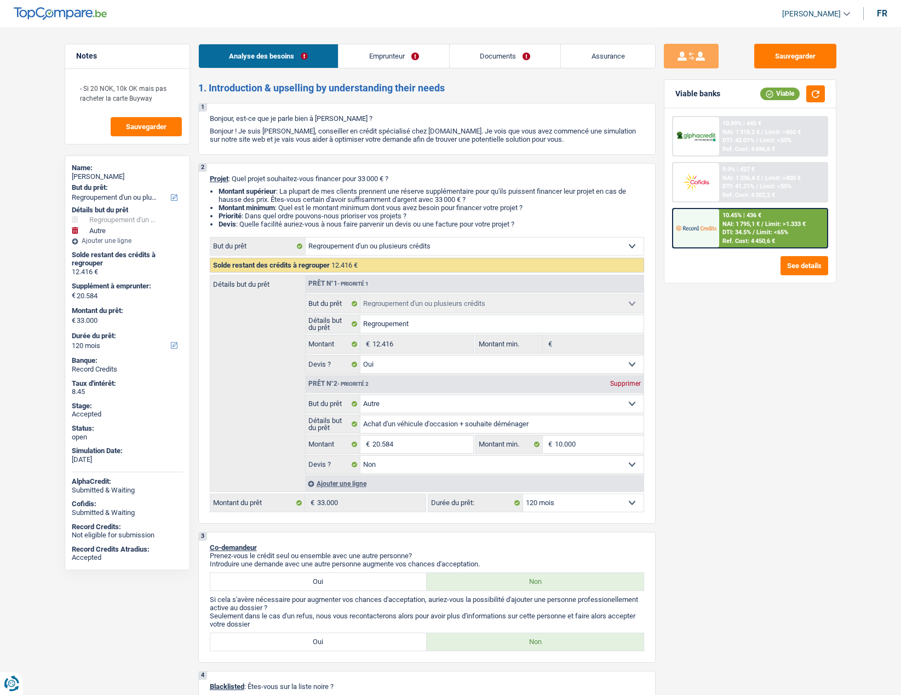
select select "homeFurnishingOrRelocation"
select select "60"
select select "cardOrCredit"
select select "refinancing"
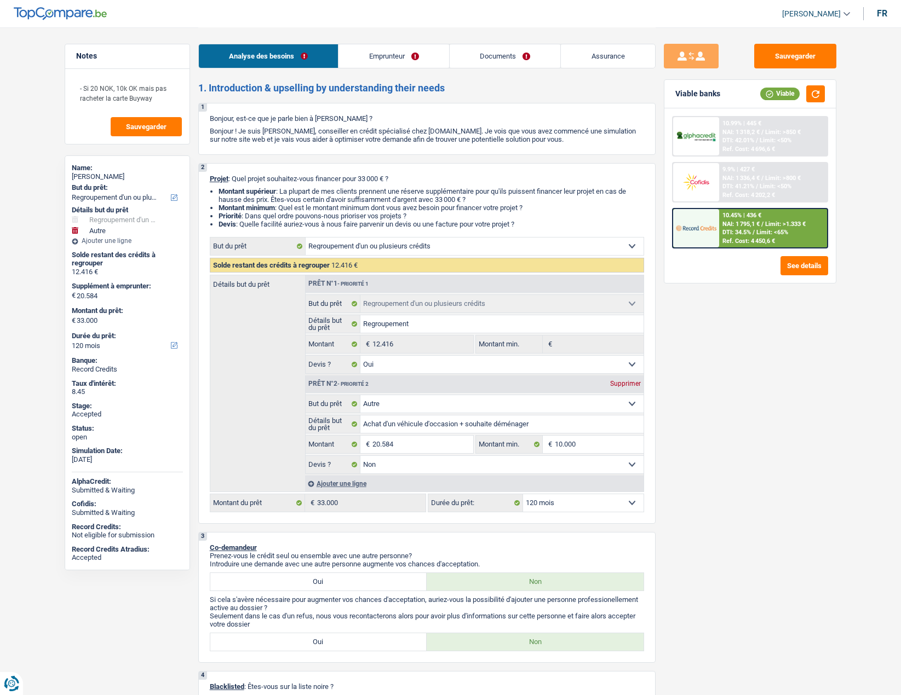
select select "yes"
select select "other"
select select "false"
select select "120"
click at [618, 55] on link "Assurance" at bounding box center [608, 56] width 94 height 24
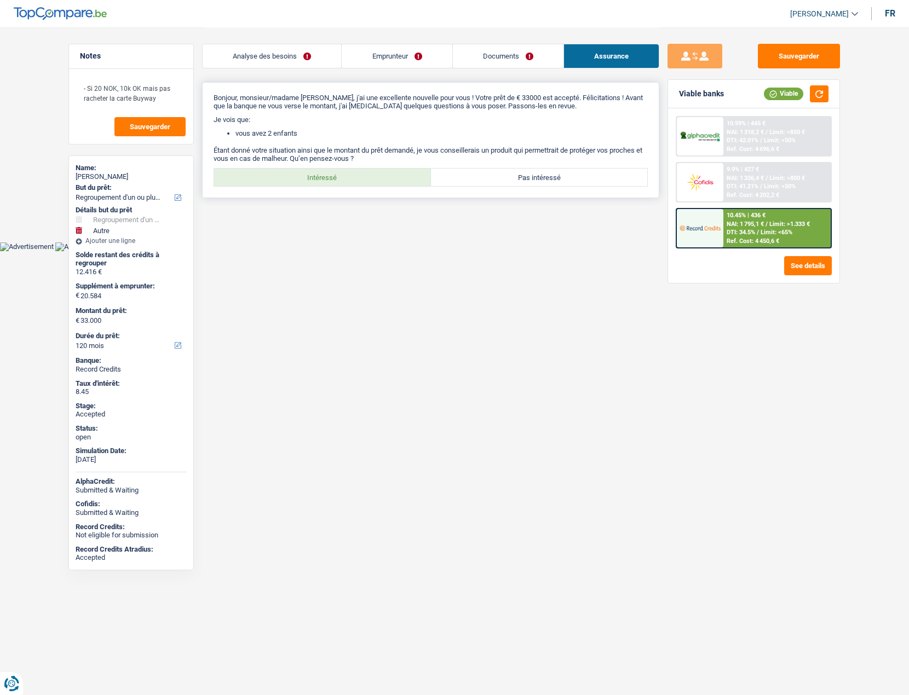
click at [324, 176] on label "Intéressé" at bounding box center [322, 178] width 217 height 18
click at [324, 176] on input "Intéressé" at bounding box center [322, 178] width 217 height 18
radio input "true"
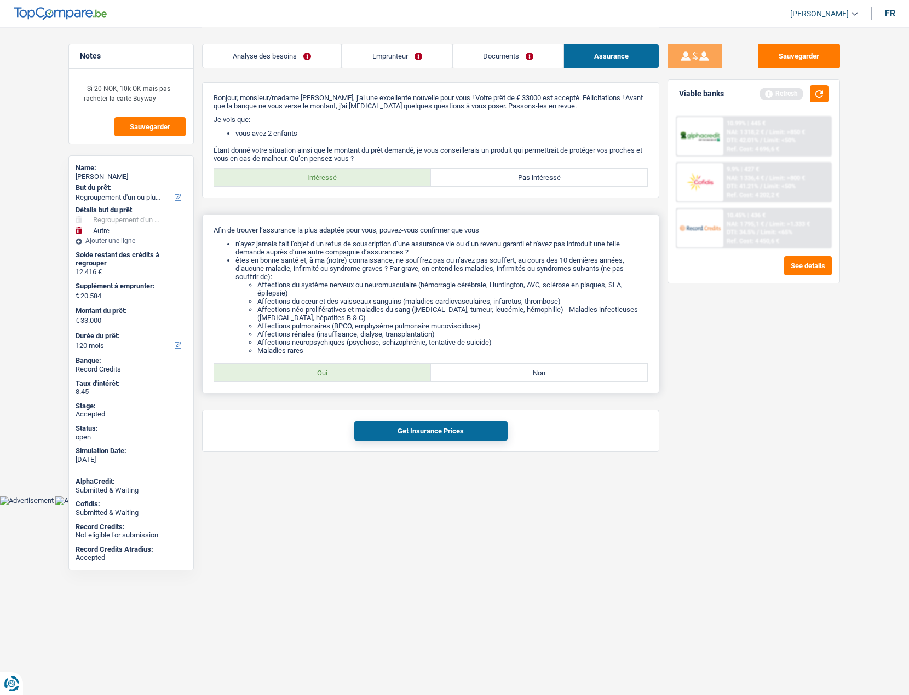
click at [330, 369] on label "Oui" at bounding box center [322, 373] width 217 height 18
click at [330, 369] on input "Oui" at bounding box center [322, 373] width 217 height 18
radio input "true"
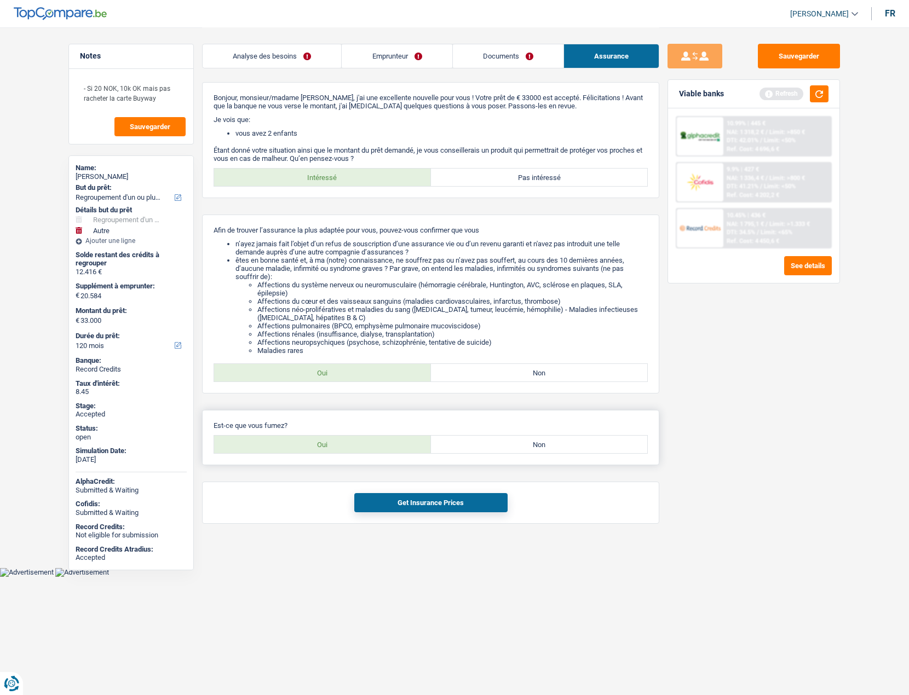
click at [481, 449] on label "Non" at bounding box center [539, 445] width 217 height 18
click at [481, 449] on input "Non" at bounding box center [539, 445] width 217 height 18
radio input "true"
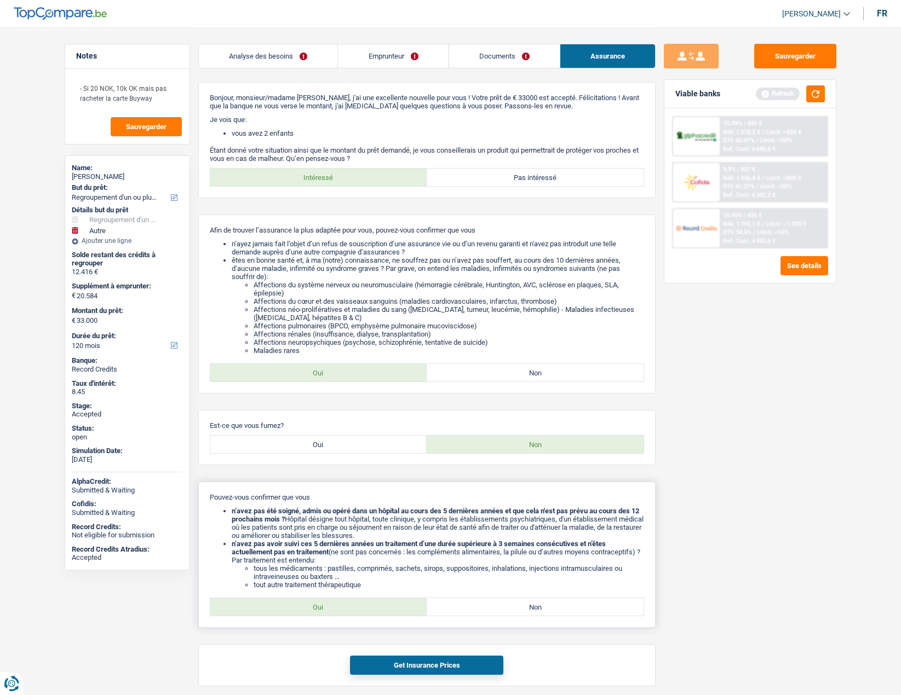
drag, startPoint x: 328, startPoint y: 600, endPoint x: 334, endPoint y: 597, distance: 6.6
click at [328, 602] on label "Oui" at bounding box center [318, 607] width 217 height 18
click at [328, 602] on input "Oui" at bounding box center [318, 607] width 217 height 18
radio input "true"
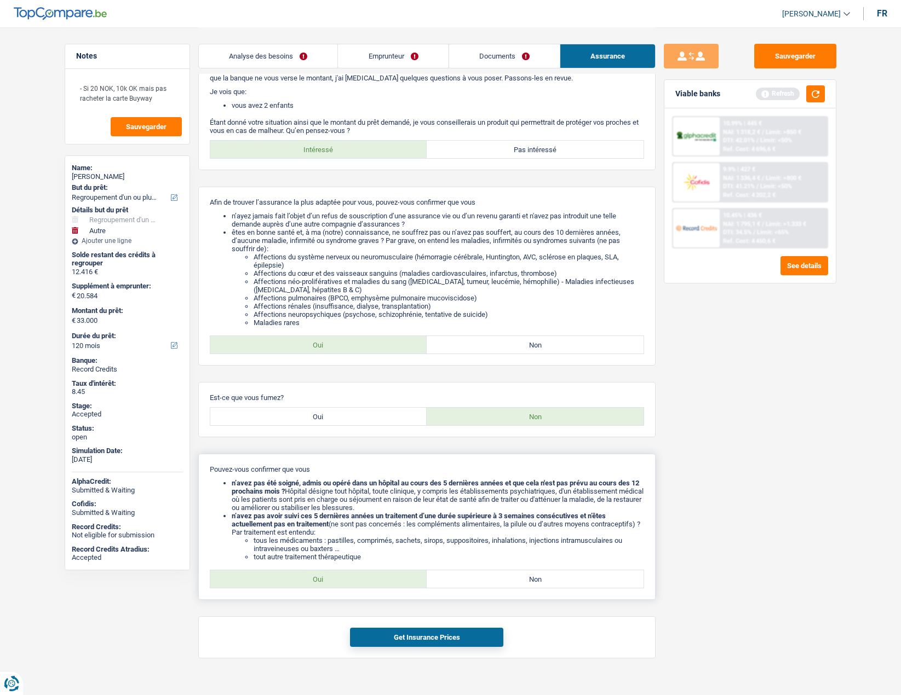
scroll to position [43, 0]
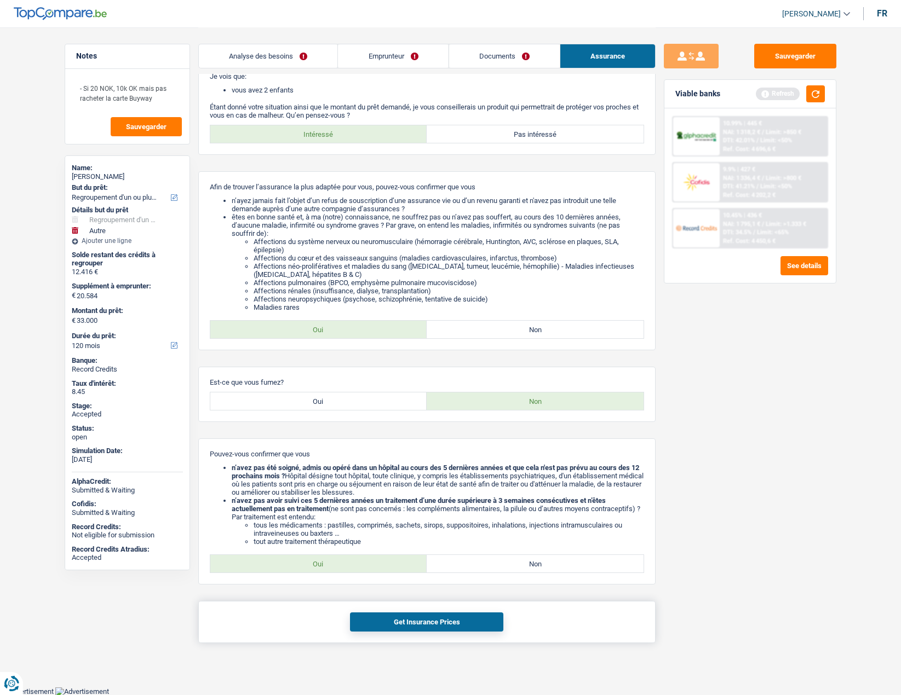
click at [414, 609] on div "Get Insurance Prices" at bounding box center [426, 622] width 457 height 42
click at [413, 612] on div "Get Insurance Prices" at bounding box center [426, 622] width 457 height 42
click at [409, 616] on button "Get Insurance Prices" at bounding box center [426, 622] width 153 height 19
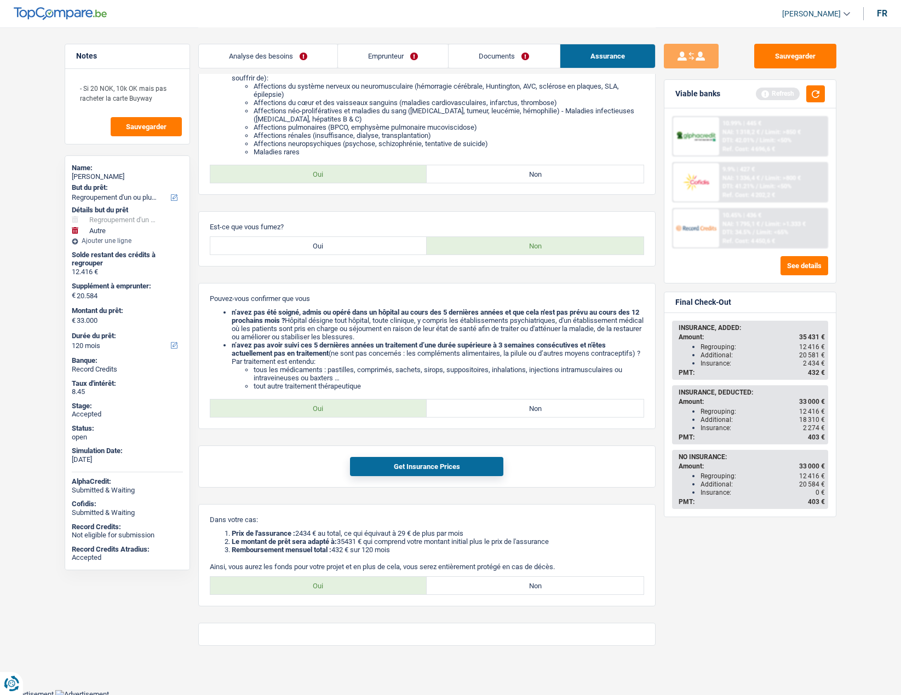
scroll to position [201, 0]
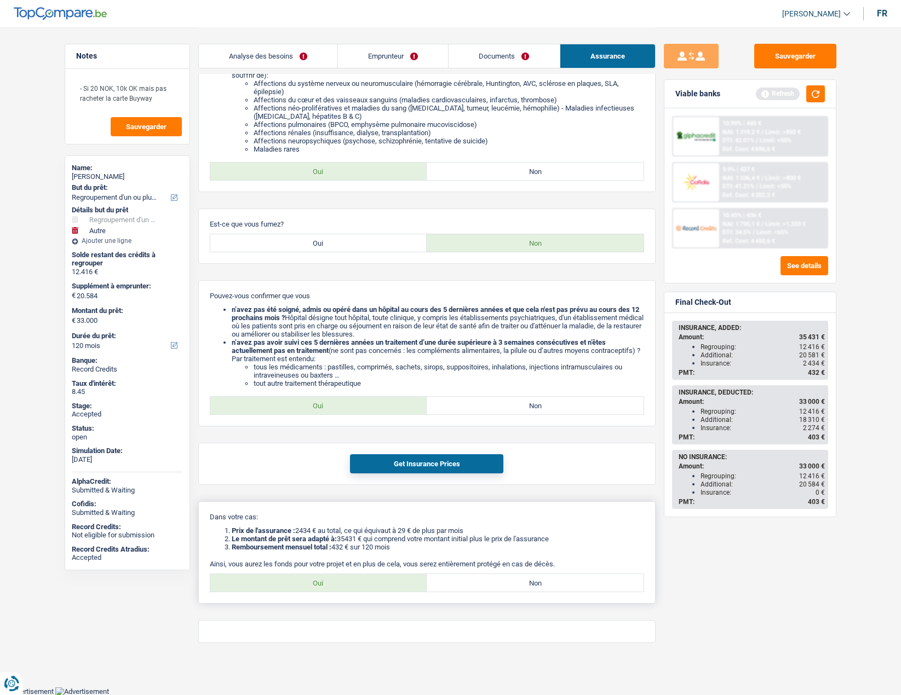
click at [378, 579] on label "Oui" at bounding box center [318, 583] width 217 height 18
click at [378, 579] on input "Oui" at bounding box center [318, 583] width 217 height 18
radio input "true"
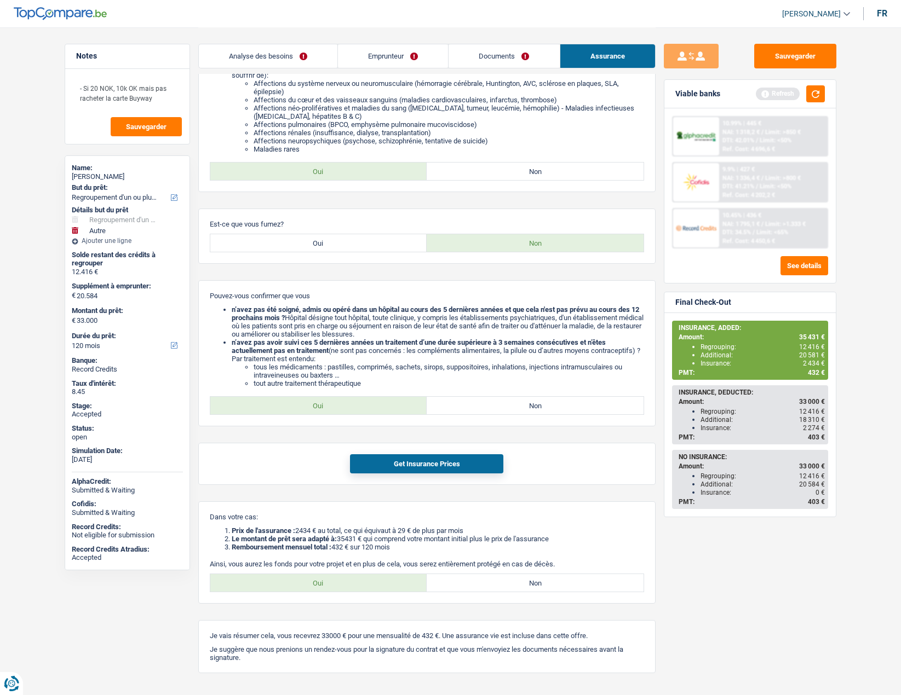
click at [380, 58] on link "Emprunteur" at bounding box center [393, 56] width 110 height 24
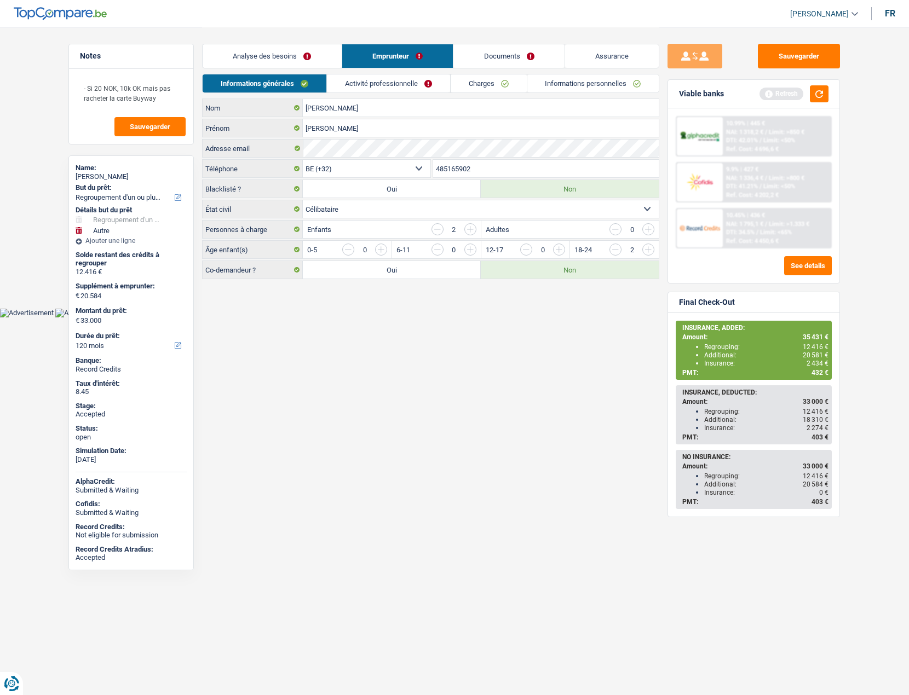
click at [824, 11] on span "[PERSON_NAME]" at bounding box center [819, 13] width 59 height 9
click at [789, 93] on button "SO" at bounding box center [799, 100] width 97 height 22
select select "32"
select select "rents"
select select "personalLoan"
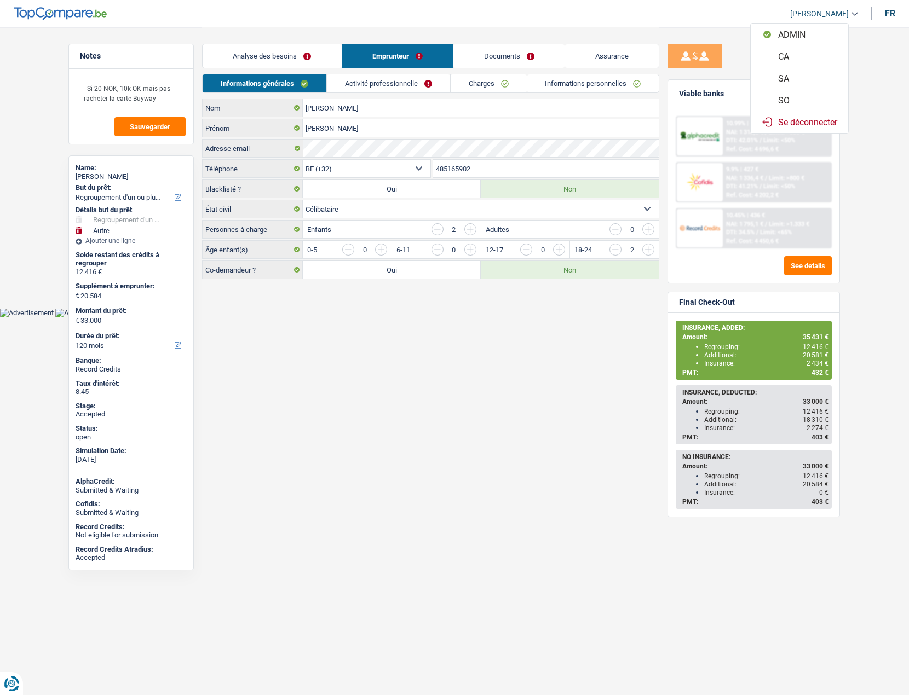
select select "homeFurnishingOrRelocation"
select select "60"
select select "cardOrCredit"
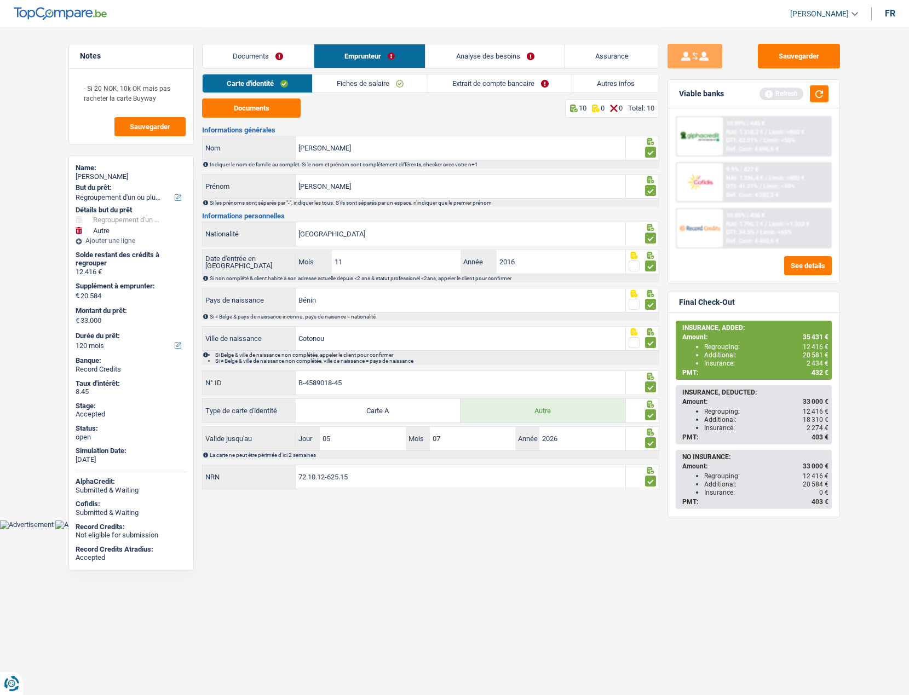
click at [598, 82] on link "Autres infos" at bounding box center [616, 83] width 86 height 18
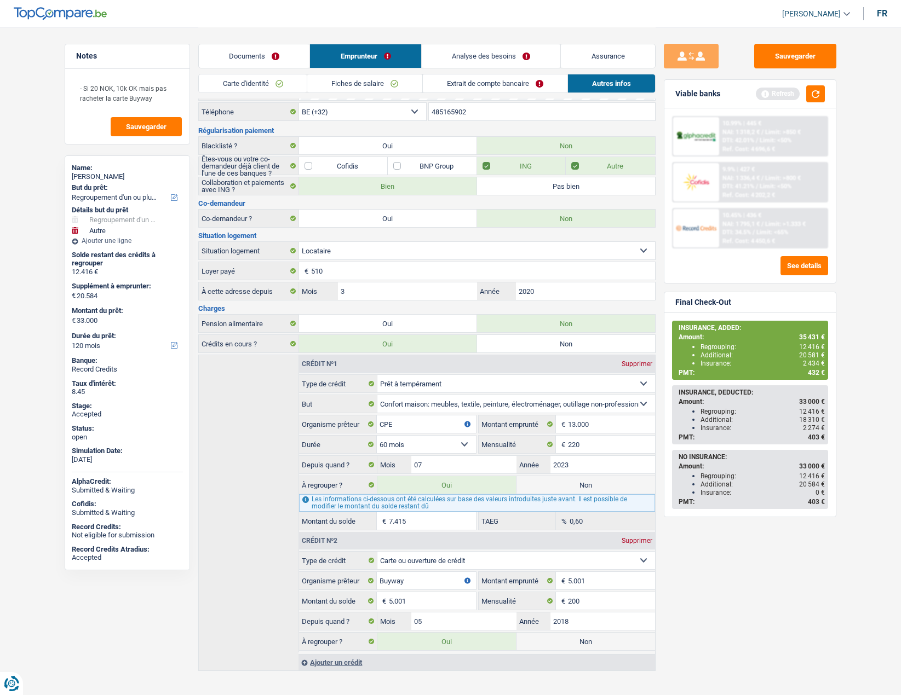
scroll to position [43, 0]
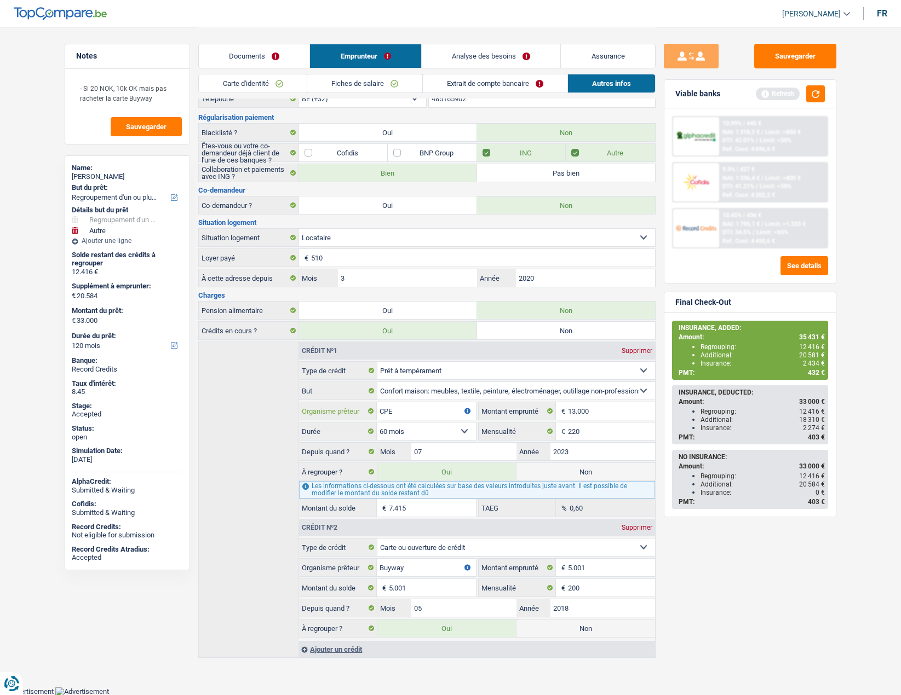
click at [401, 409] on input "CPE" at bounding box center [426, 411] width 99 height 18
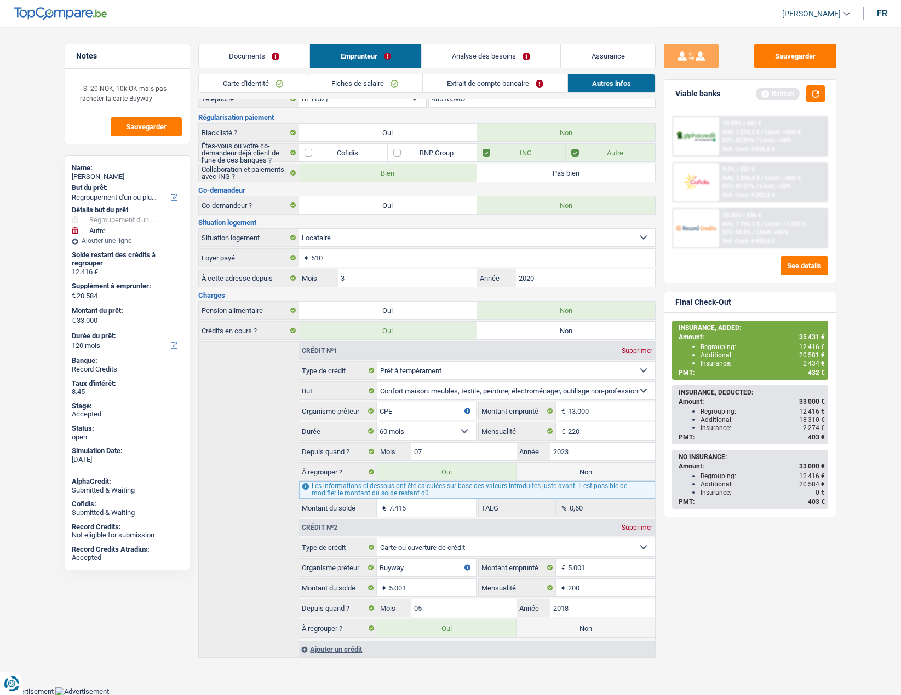
click at [458, 51] on link "Analyse des besoins" at bounding box center [491, 56] width 139 height 24
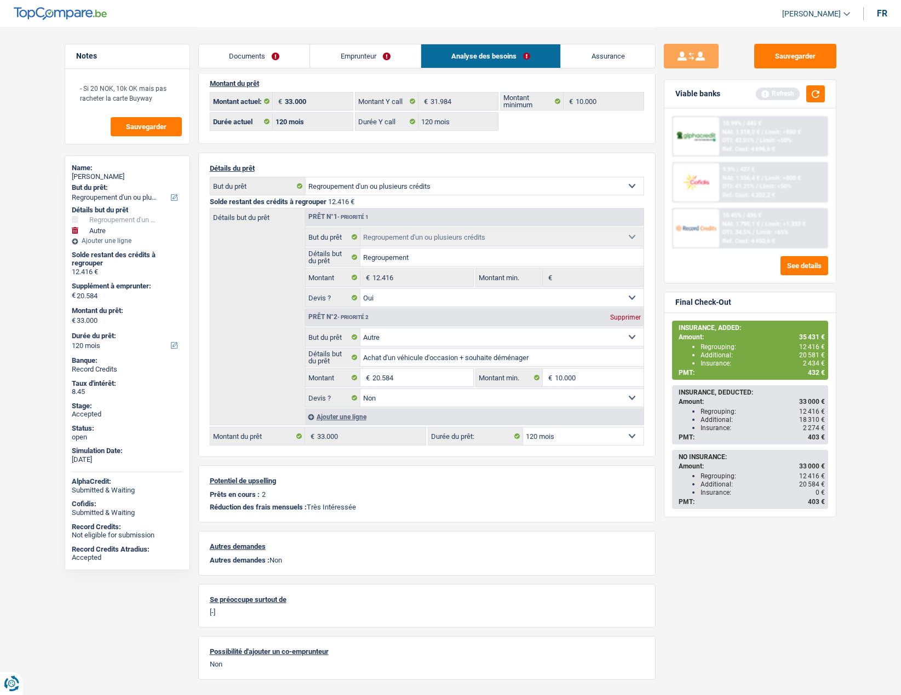
scroll to position [0, 0]
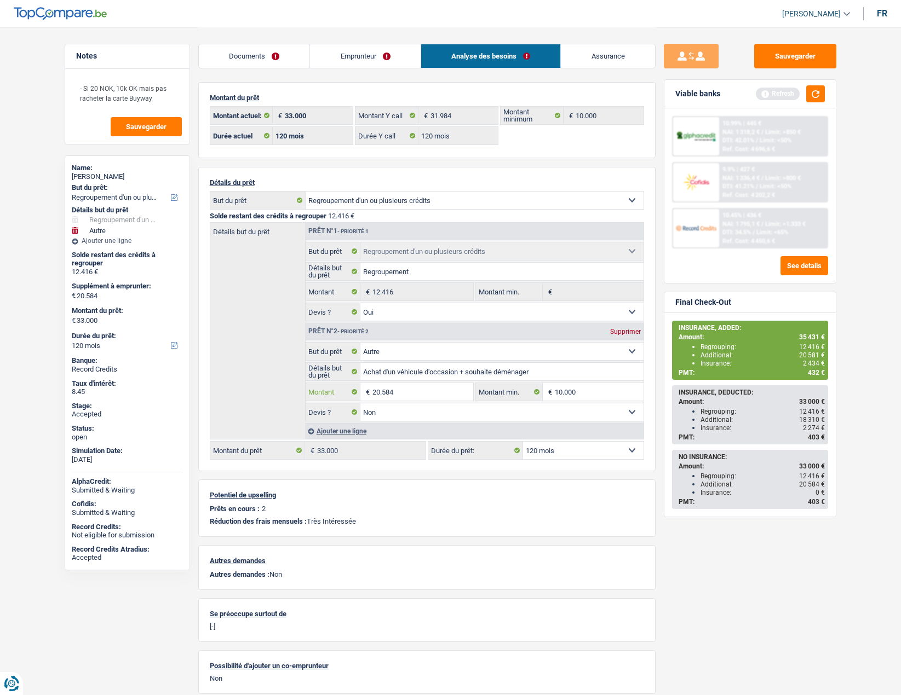
click at [412, 391] on input "20.584" at bounding box center [422, 392] width 100 height 18
click at [812, 356] on span "20 581 €" at bounding box center [812, 355] width 26 height 8
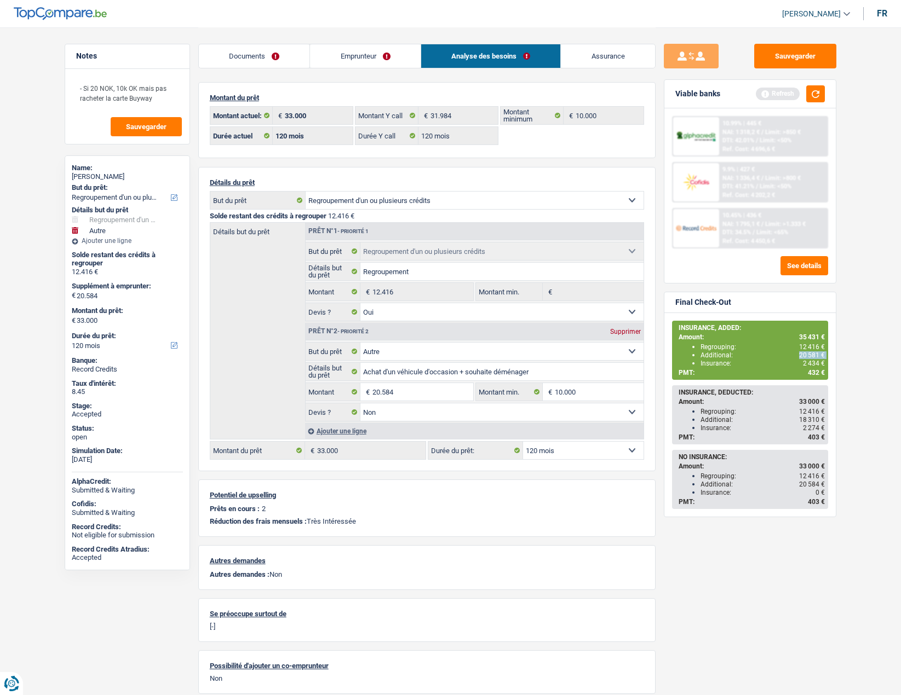
click at [812, 356] on span "20 581 €" at bounding box center [812, 355] width 26 height 8
click at [612, 58] on link "Assurance" at bounding box center [608, 56] width 94 height 24
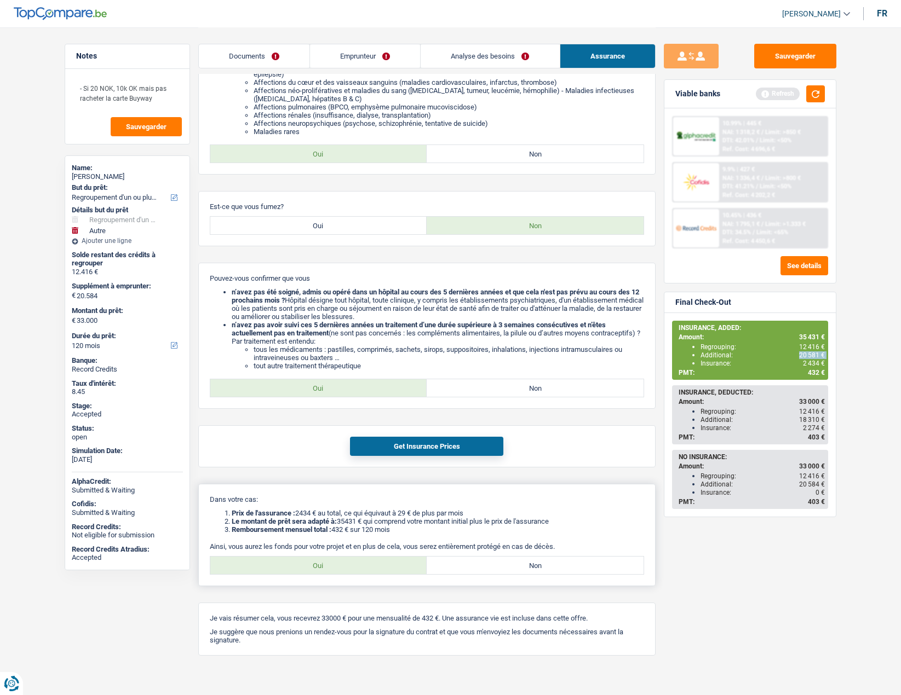
scroll to position [232, 0]
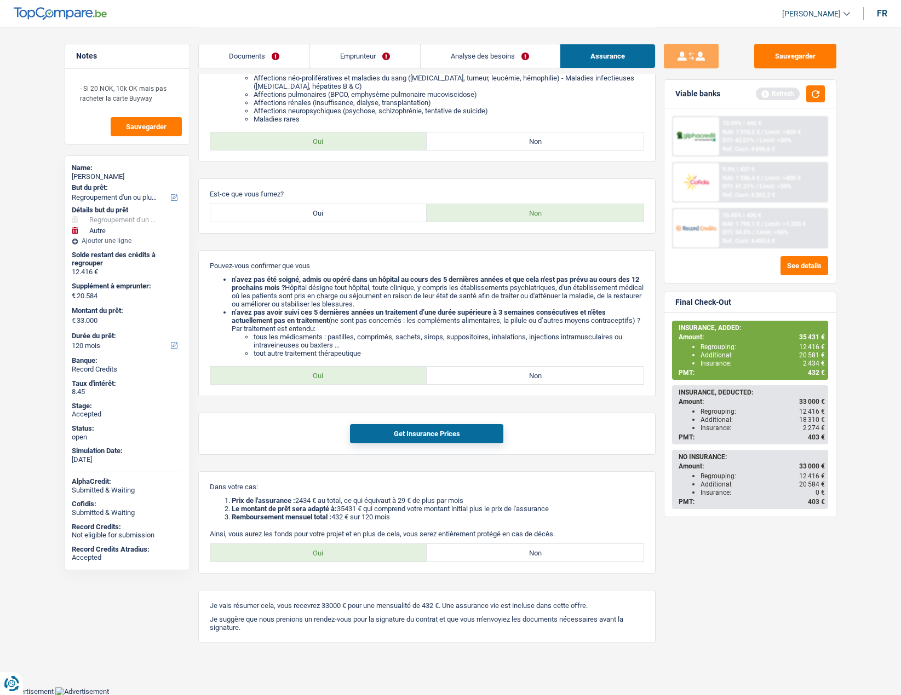
click at [811, 370] on span "432 €" at bounding box center [815, 373] width 17 height 8
click at [112, 174] on div "Amah Johanes D'ALMEIDA" at bounding box center [127, 176] width 111 height 9
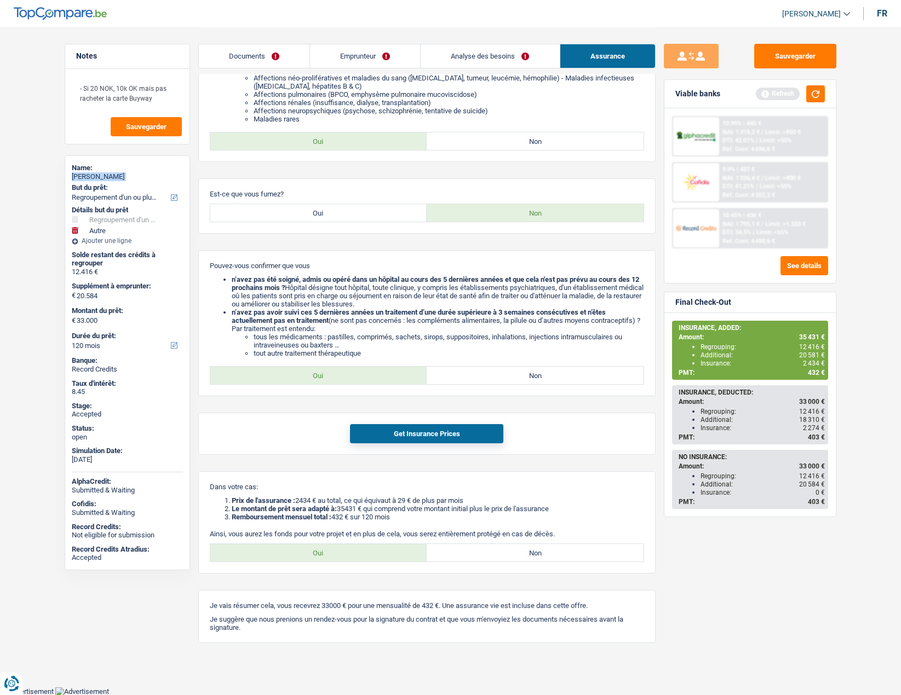
click at [112, 174] on div "Amah Johanes D'ALMEIDA" at bounding box center [127, 176] width 111 height 9
copy div "Amah Johanes D'ALMEIDA"
click at [271, 56] on link "Documents" at bounding box center [254, 56] width 111 height 24
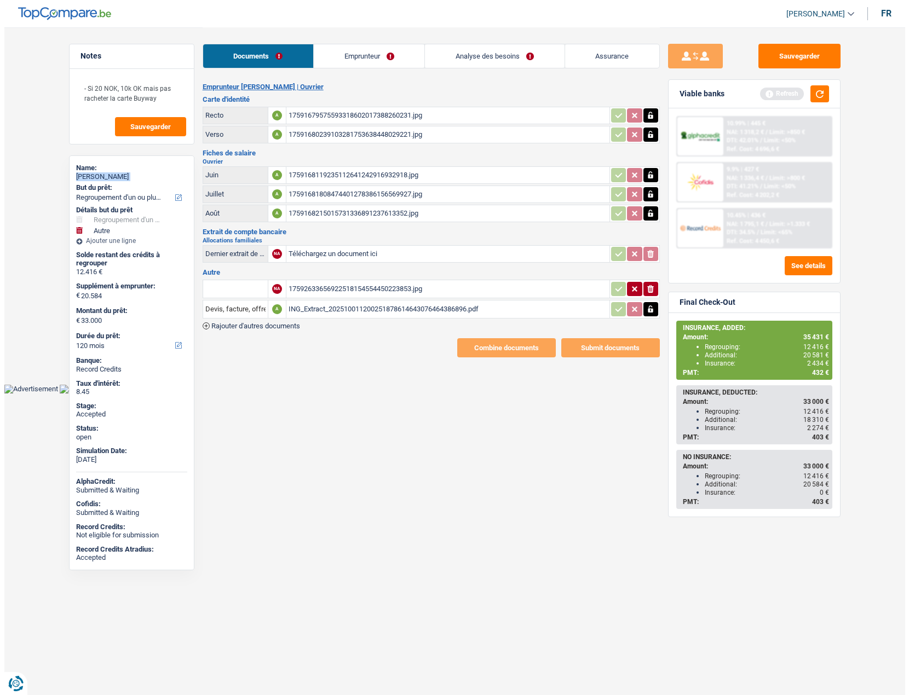
scroll to position [0, 0]
click at [359, 56] on link "Emprunteur" at bounding box center [368, 56] width 111 height 24
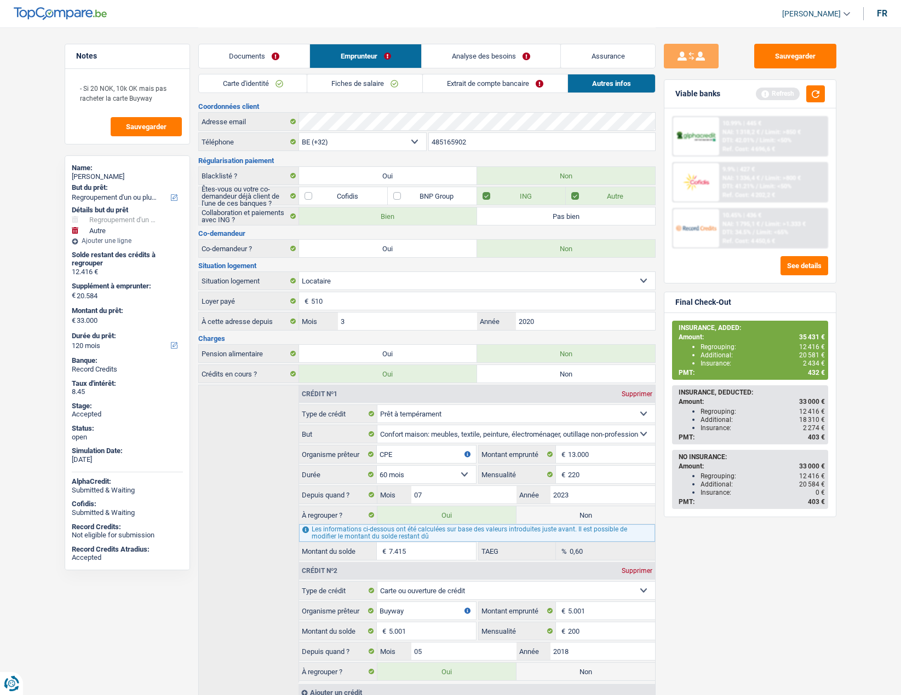
click at [484, 145] on input "485165902" at bounding box center [542, 142] width 226 height 18
click at [249, 59] on link "Documents" at bounding box center [254, 56] width 111 height 24
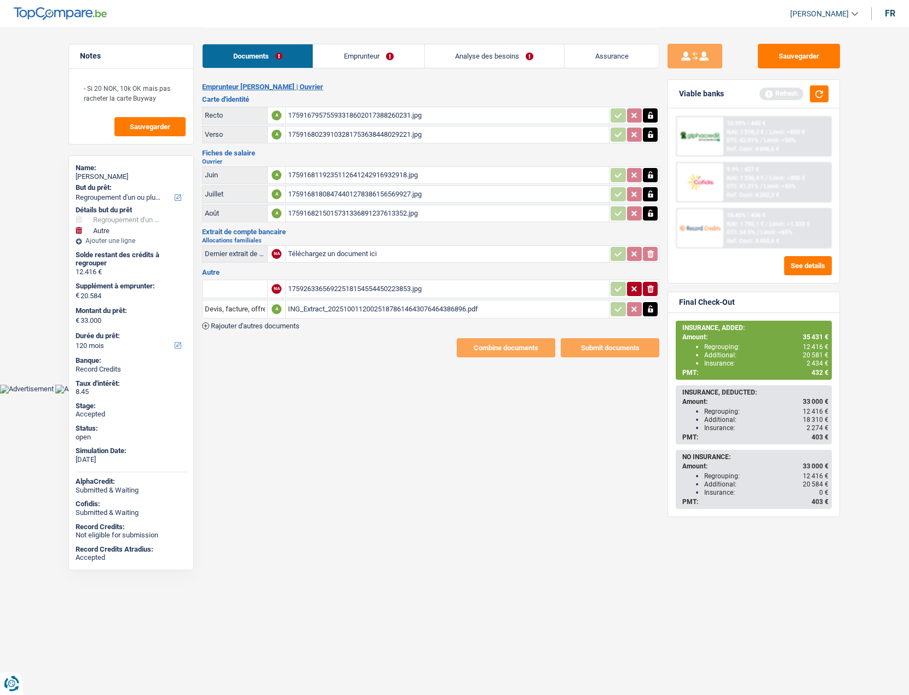
click at [321, 216] on div "1759168215015731336891237613352.jpg" at bounding box center [447, 213] width 319 height 16
click at [354, 193] on div "17591681808474401278386156569927.jpg" at bounding box center [447, 194] width 319 height 16
click at [307, 174] on div "1759168119235112641242916932918.jpg" at bounding box center [447, 175] width 319 height 16
